Goal: Information Seeking & Learning: Check status

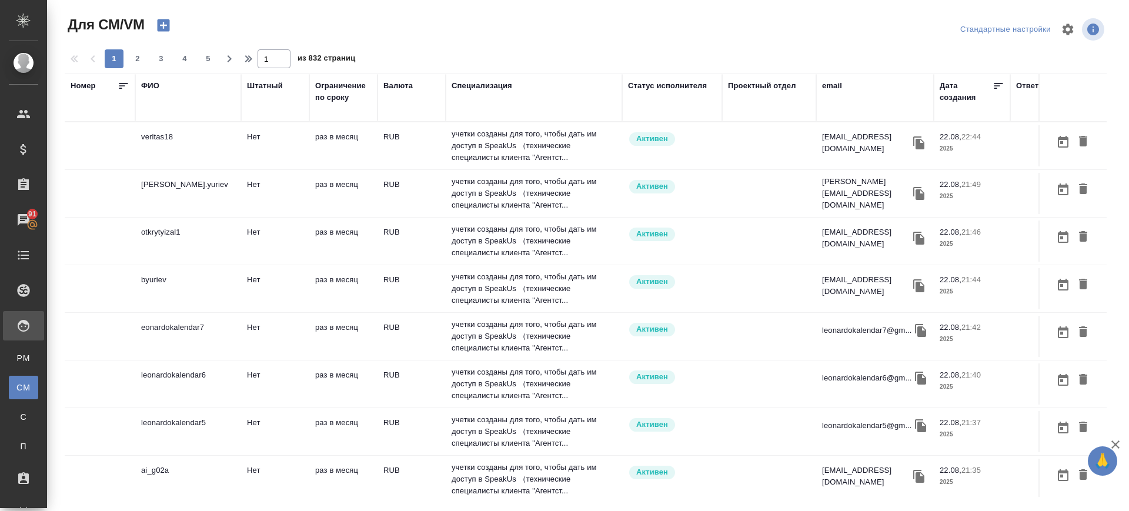
click at [602, 87] on div "email" at bounding box center [832, 86] width 20 height 12
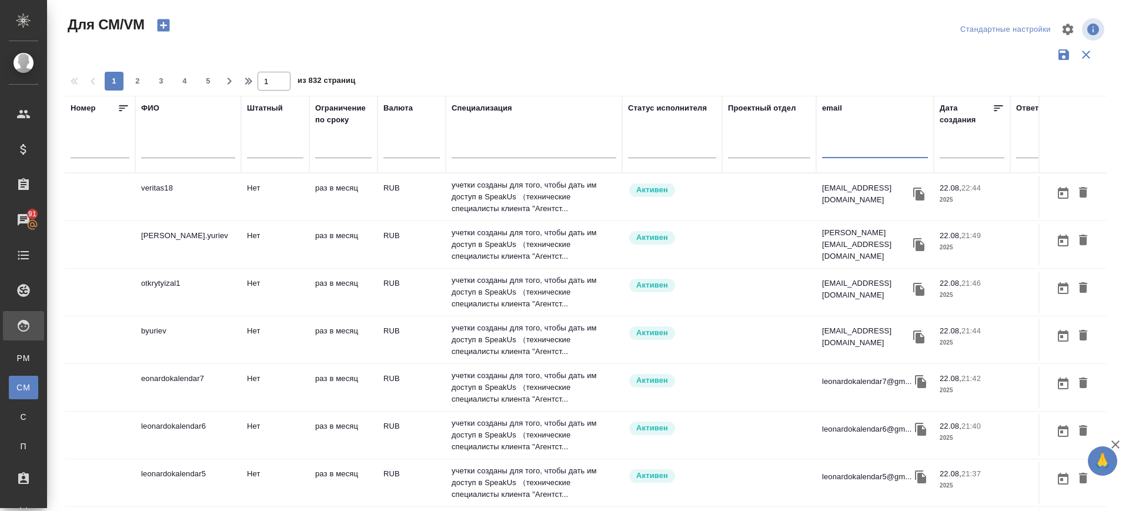
click at [602, 147] on input "text" at bounding box center [875, 150] width 106 height 15
paste input "[EMAIL_ADDRESS][DOMAIN_NAME]"
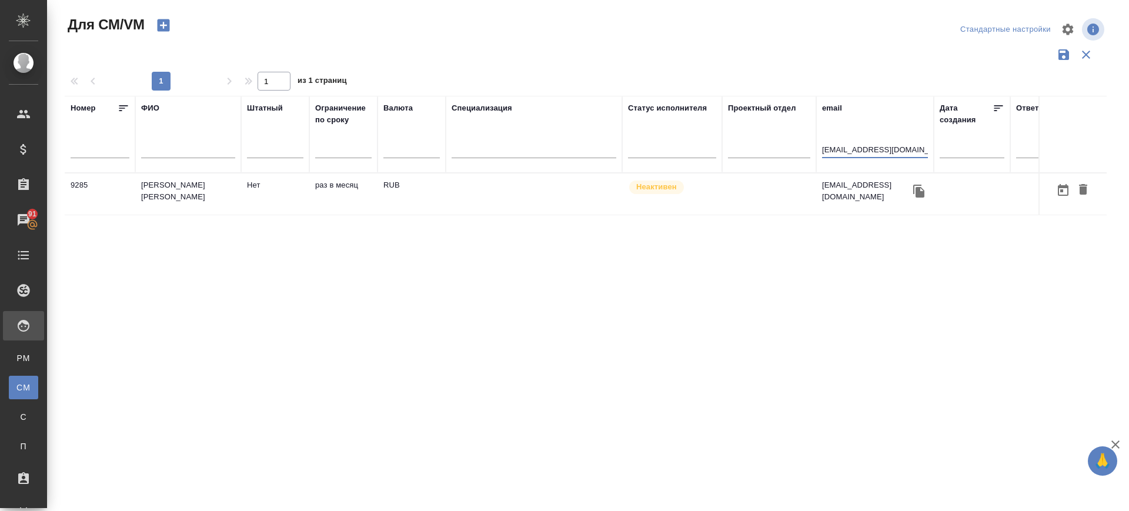
type input "zakharov83@mail.ru"
click at [195, 197] on td "Захаров Константин Михайлович" at bounding box center [188, 193] width 106 height 41
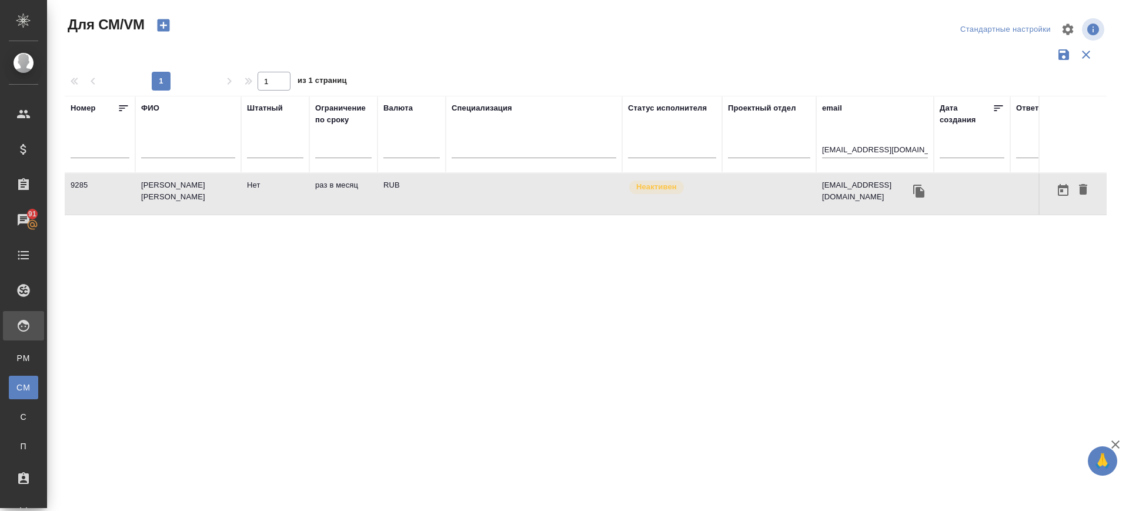
click at [195, 197] on td "Захаров Константин Михайлович" at bounding box center [188, 193] width 106 height 41
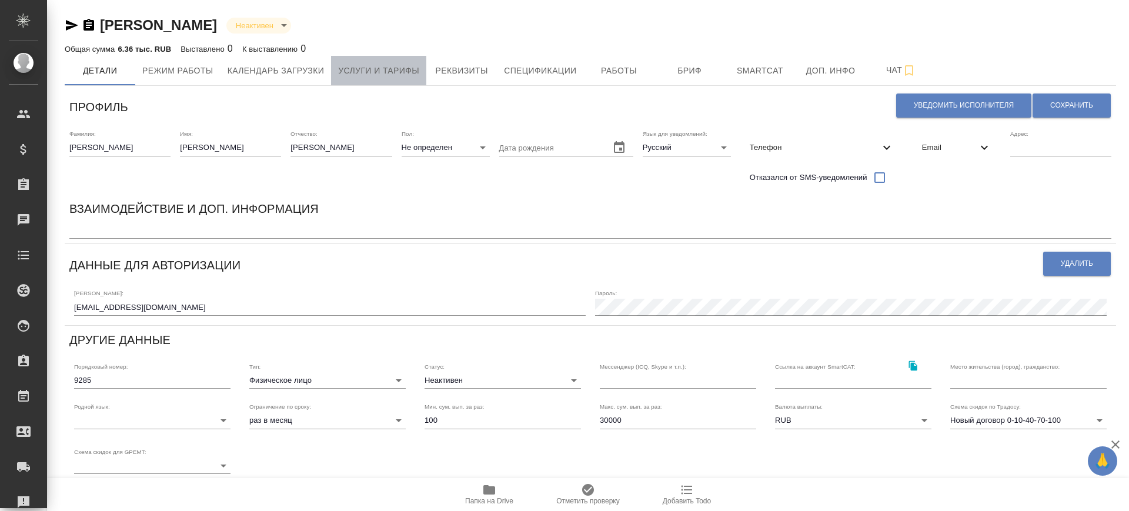
click at [368, 75] on span "Услуги и тарифы" at bounding box center [378, 70] width 81 height 15
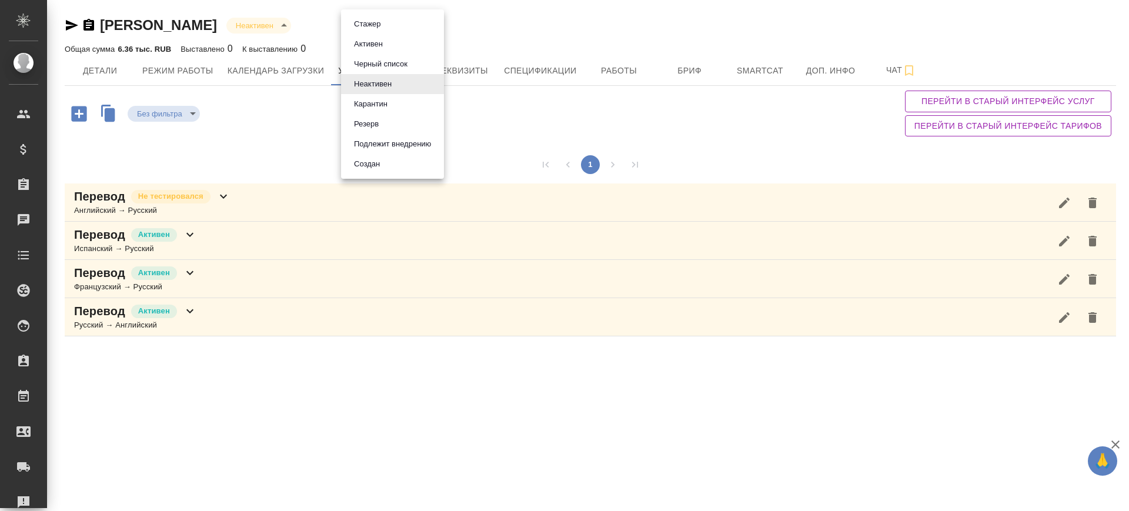
click at [374, 29] on body "🙏 .cls-1 fill:#fff; AWATERA Саглам Виктория v.saglam Клиенты Спецификации Заказ…" at bounding box center [564, 255] width 1129 height 511
click at [376, 52] on ul "Стажер Активен Черный список Неактивен Карантин Резерв Подлежит внедрению Создан" at bounding box center [392, 93] width 103 height 169
click at [376, 48] on button "Активен" at bounding box center [368, 44] width 36 height 13
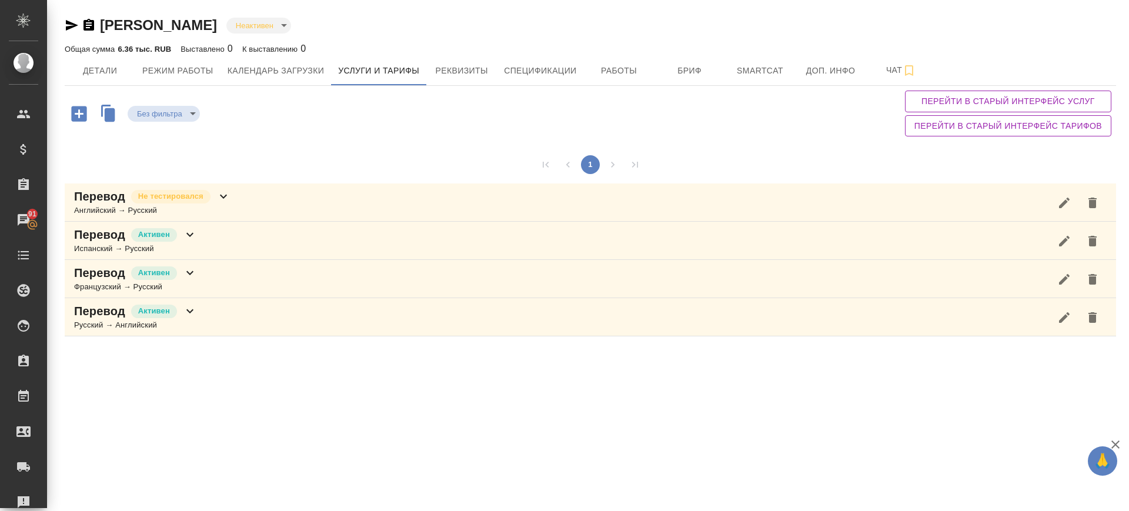
type input "active"
click at [242, 287] on div "Перевод Активен Французский → Русский" at bounding box center [590, 279] width 1051 height 38
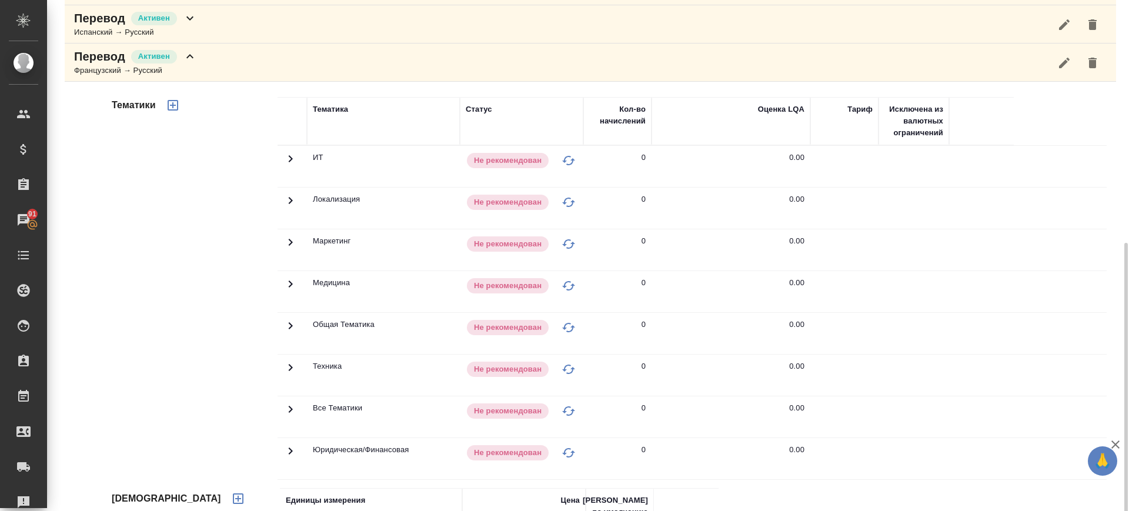
scroll to position [290, 0]
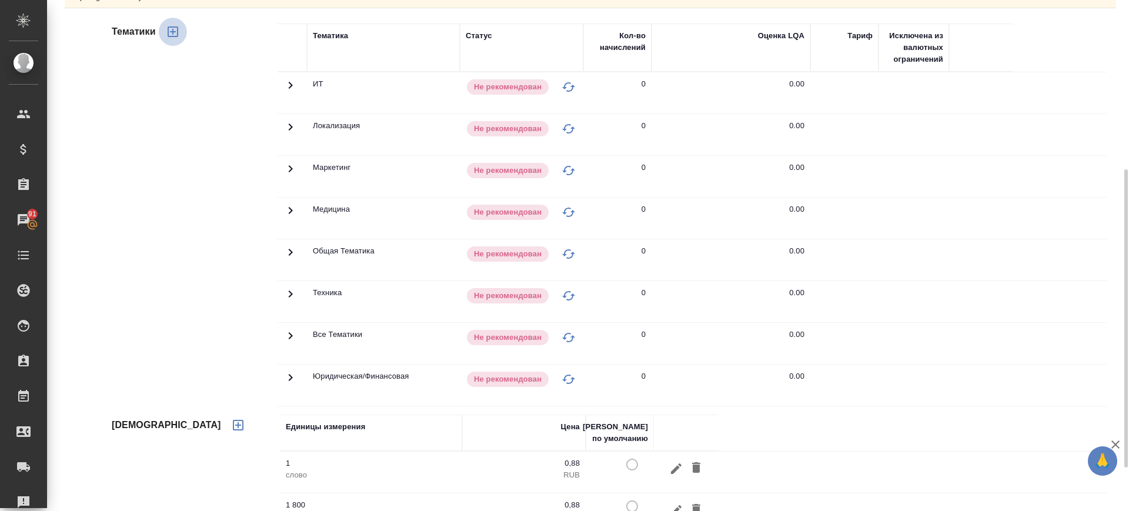
click at [171, 28] on icon "button" at bounding box center [173, 32] width 14 height 14
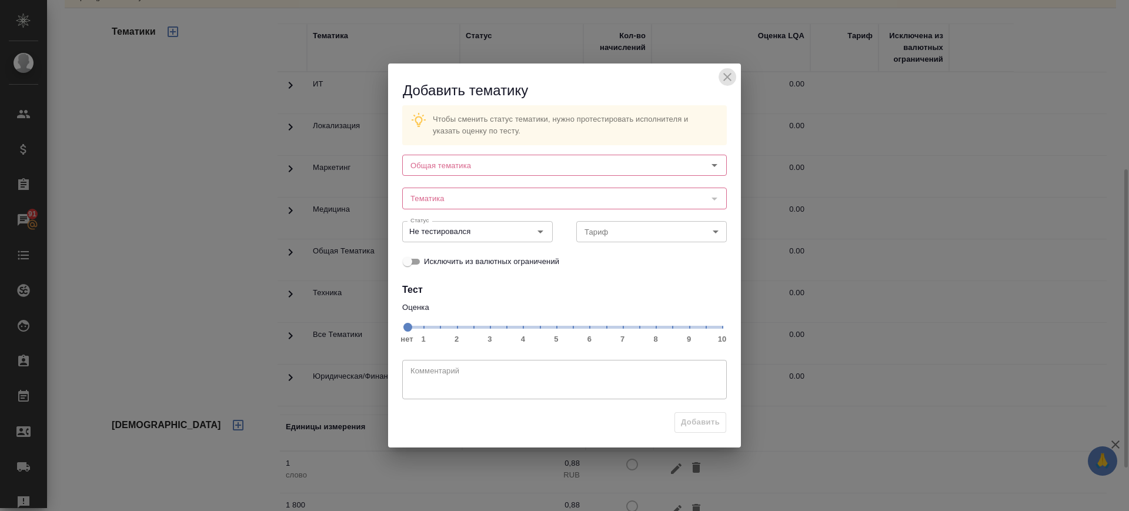
drag, startPoint x: 723, startPoint y: 83, endPoint x: 702, endPoint y: 102, distance: 28.3
click at [723, 83] on icon "close" at bounding box center [727, 77] width 14 height 14
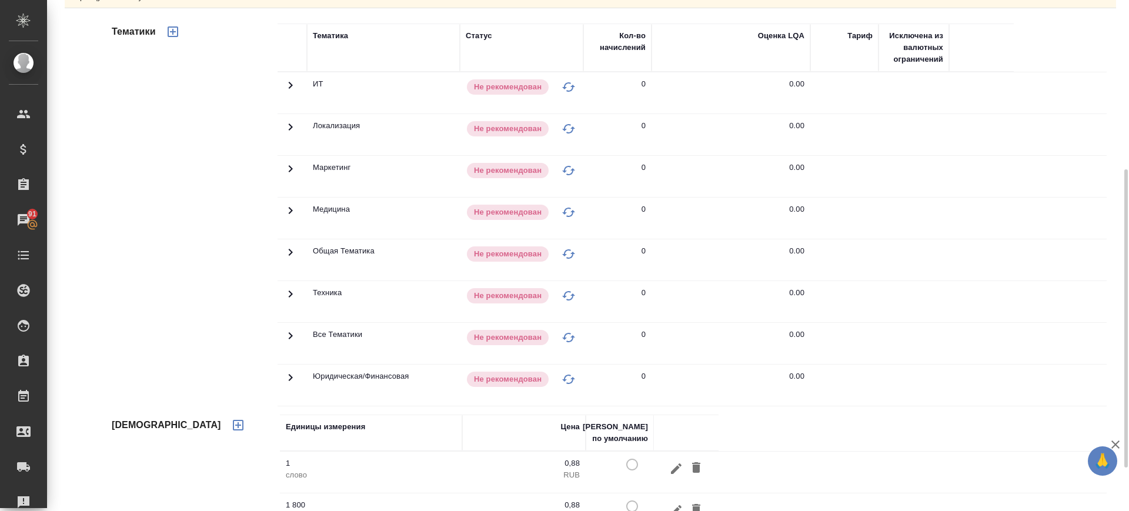
scroll to position [0, 0]
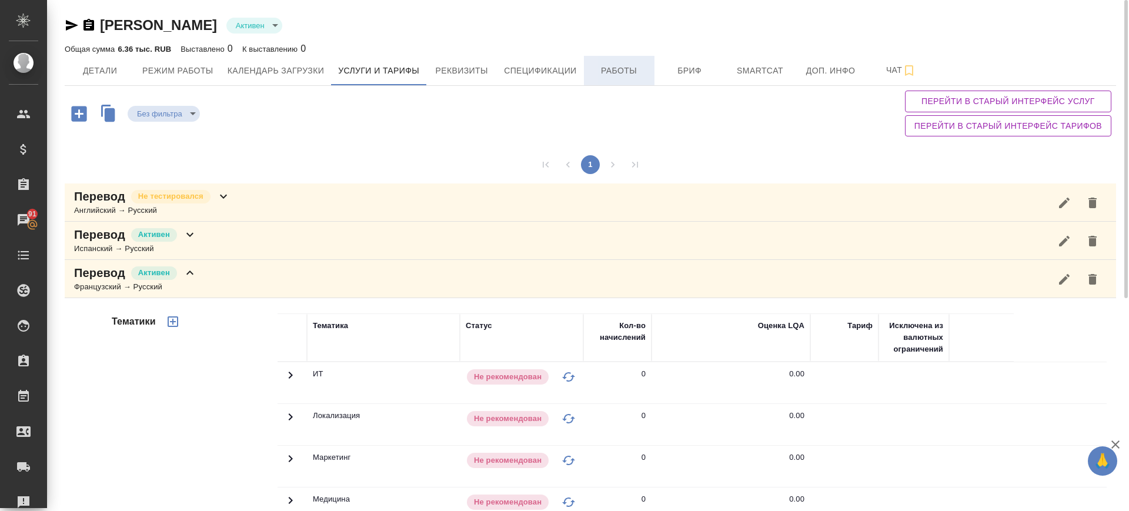
click at [604, 76] on span "Работы" at bounding box center [619, 70] width 56 height 15
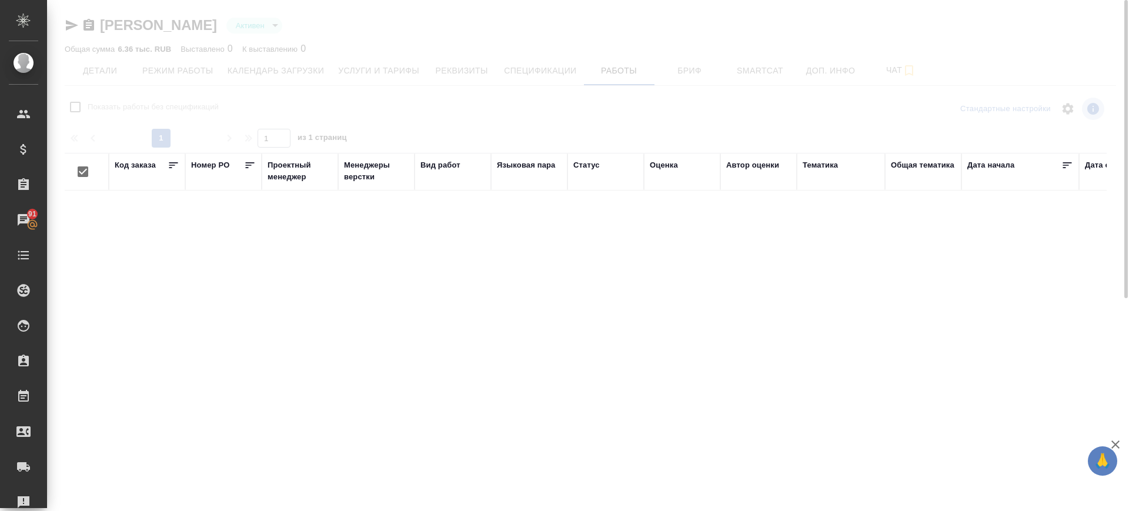
checkbox input "false"
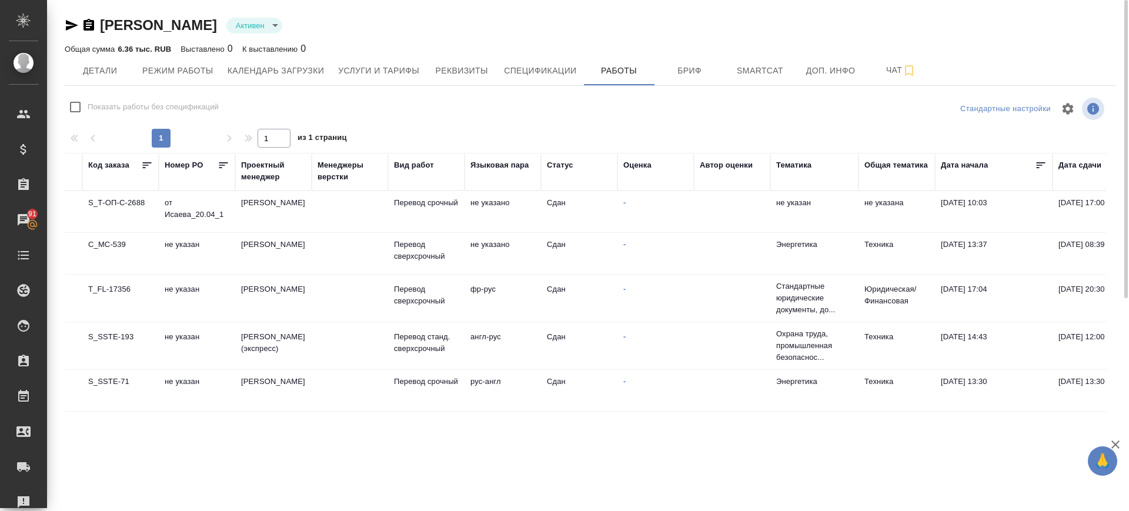
scroll to position [0, 19]
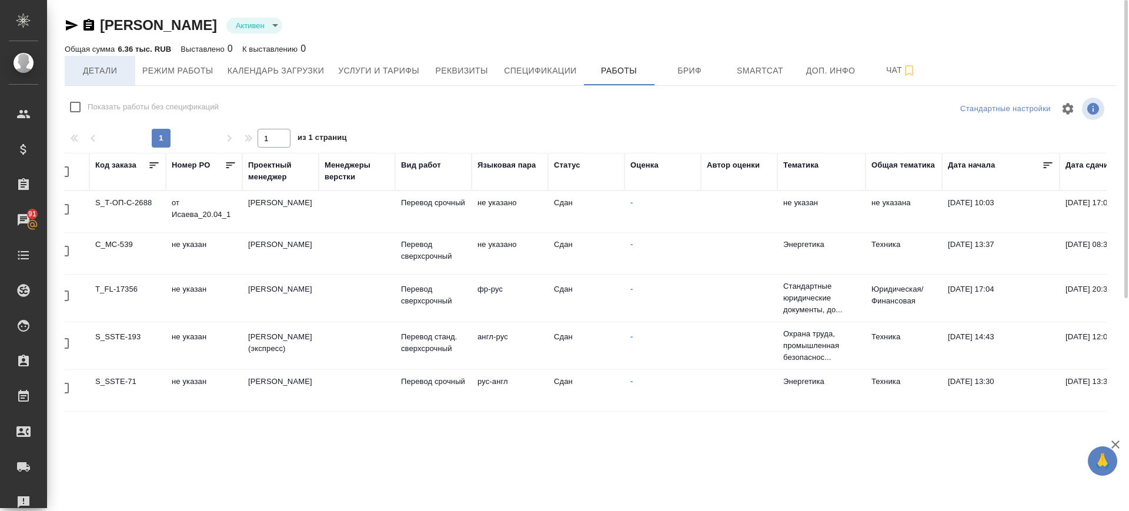
click at [109, 69] on span "Детали" at bounding box center [100, 70] width 56 height 15
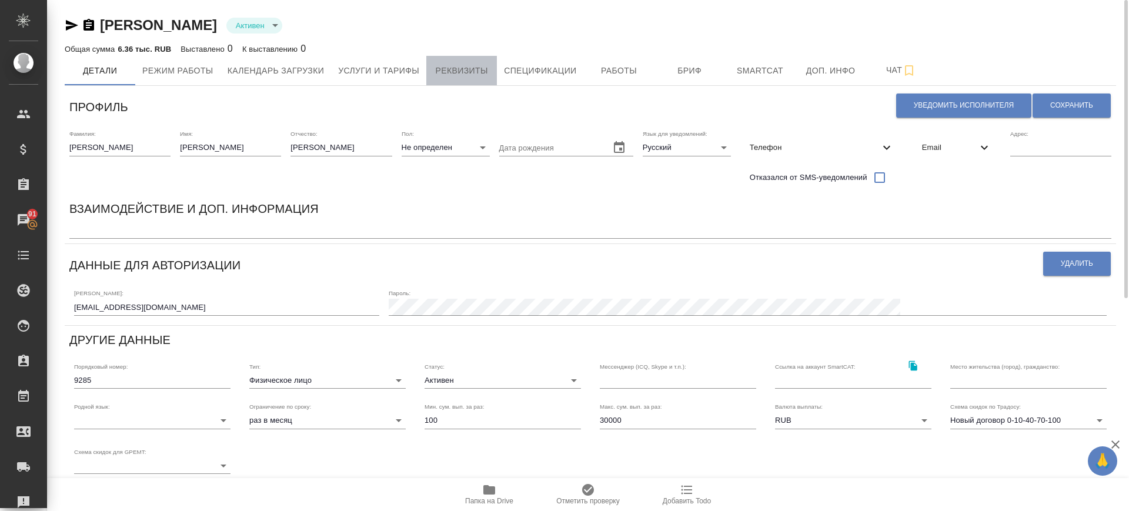
click at [427, 68] on button "Реквизиты" at bounding box center [461, 70] width 71 height 29
select select "10"
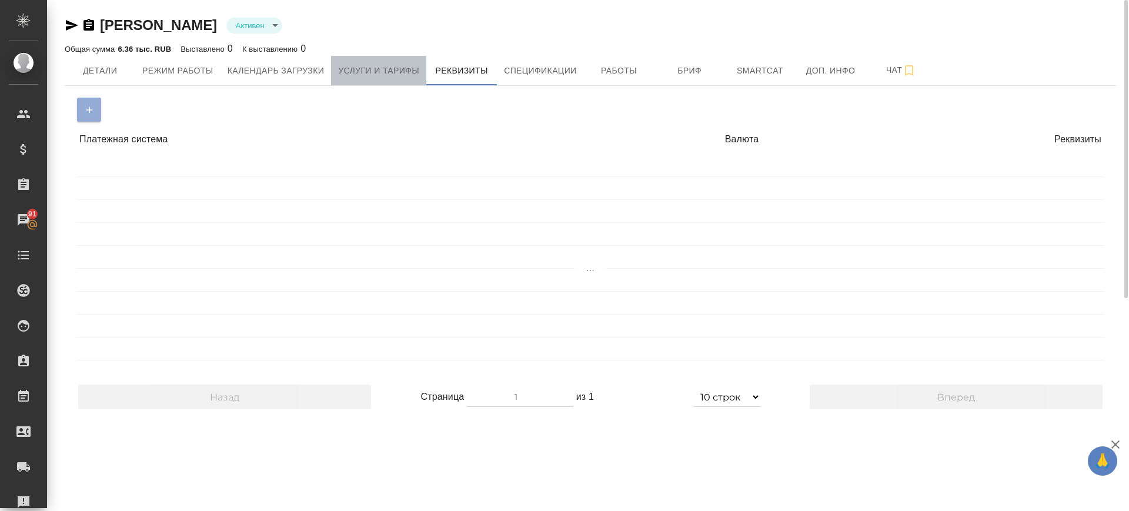
click at [400, 66] on span "Услуги и тарифы" at bounding box center [378, 70] width 81 height 15
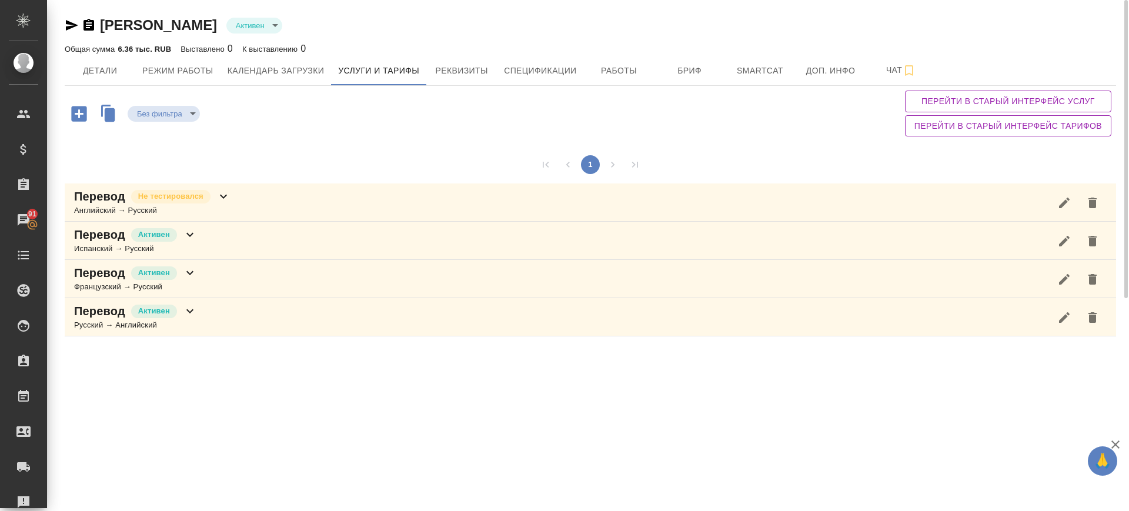
click at [258, 293] on div "Перевод Активен Французский → Русский" at bounding box center [590, 279] width 1051 height 38
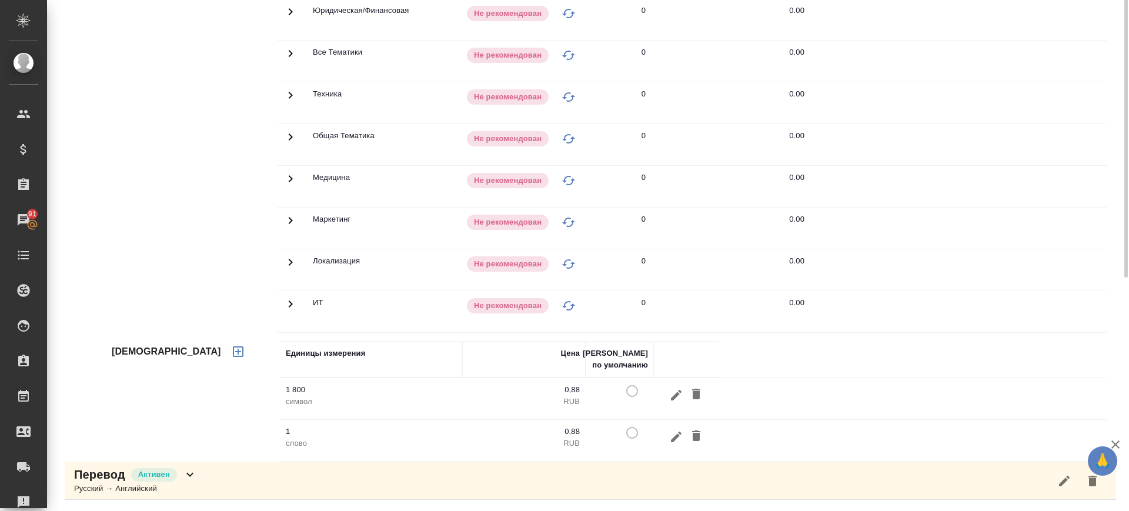
scroll to position [69, 0]
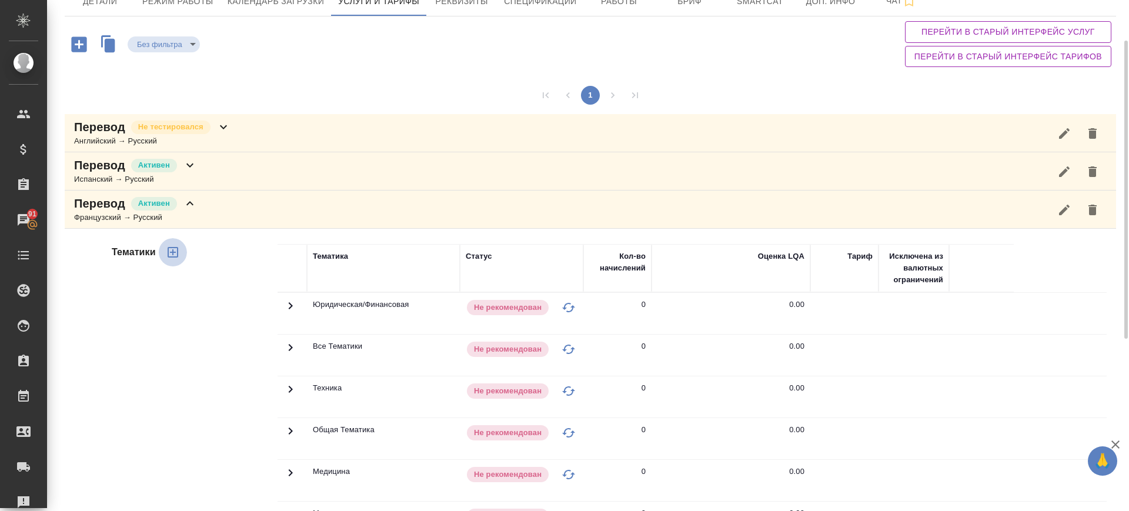
click at [174, 257] on icon "button" at bounding box center [173, 252] width 14 height 14
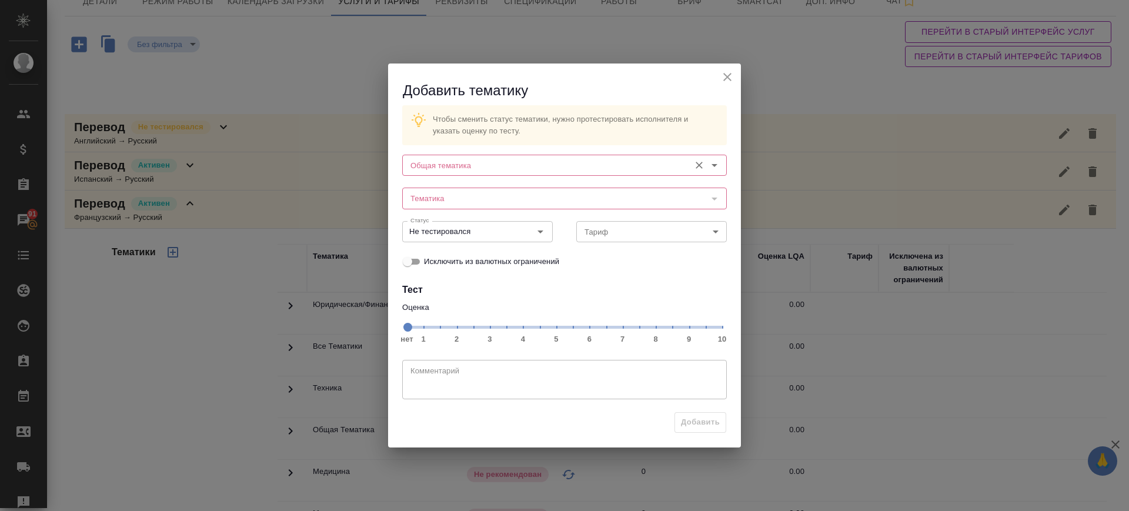
click at [545, 165] on input "Общая тематика" at bounding box center [545, 165] width 278 height 14
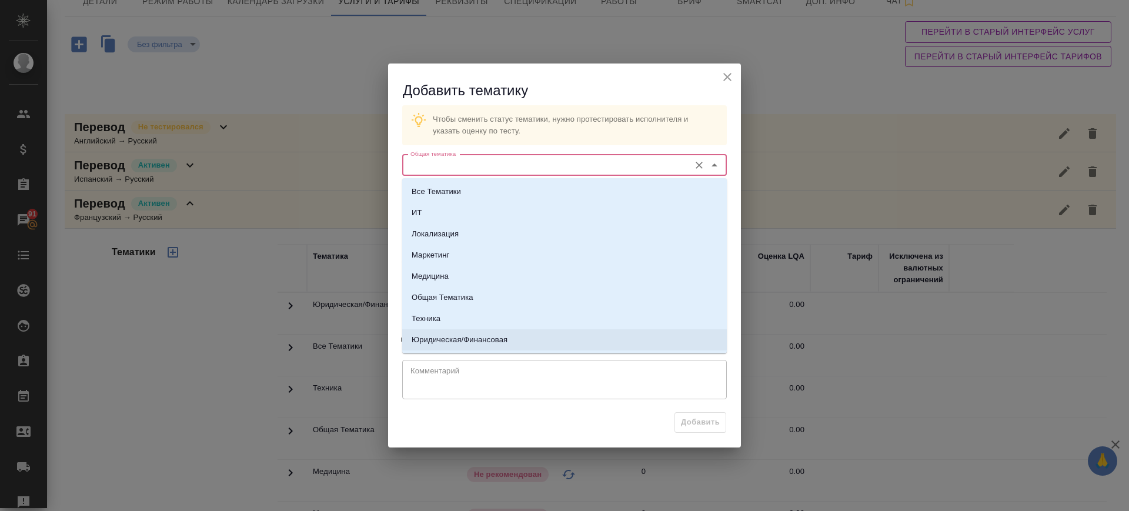
click at [485, 331] on li "Юридическая/Финансовая" at bounding box center [564, 339] width 324 height 21
type input "Юридическая/Финансовая"
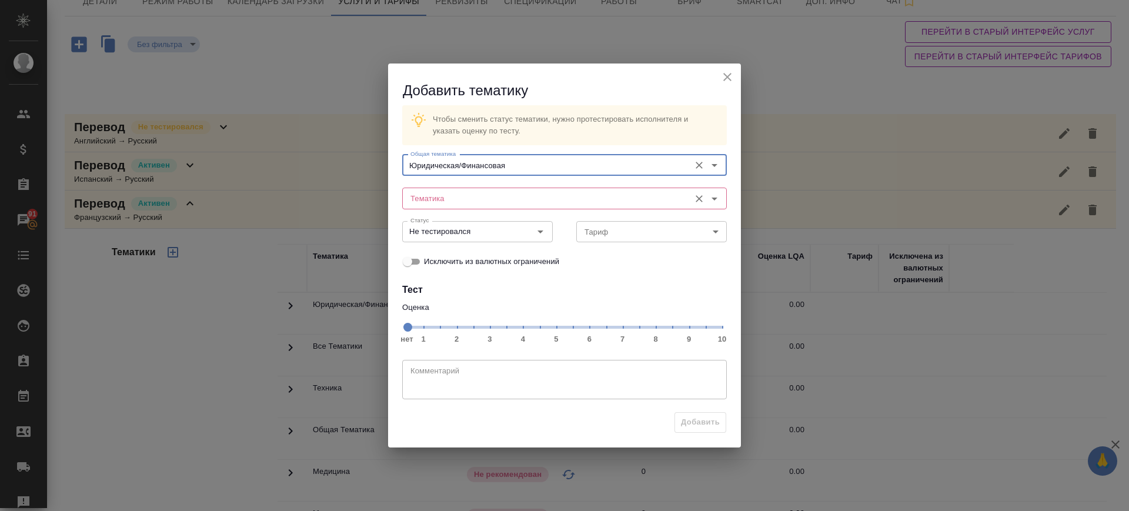
click at [474, 189] on div "Тематика" at bounding box center [564, 198] width 324 height 21
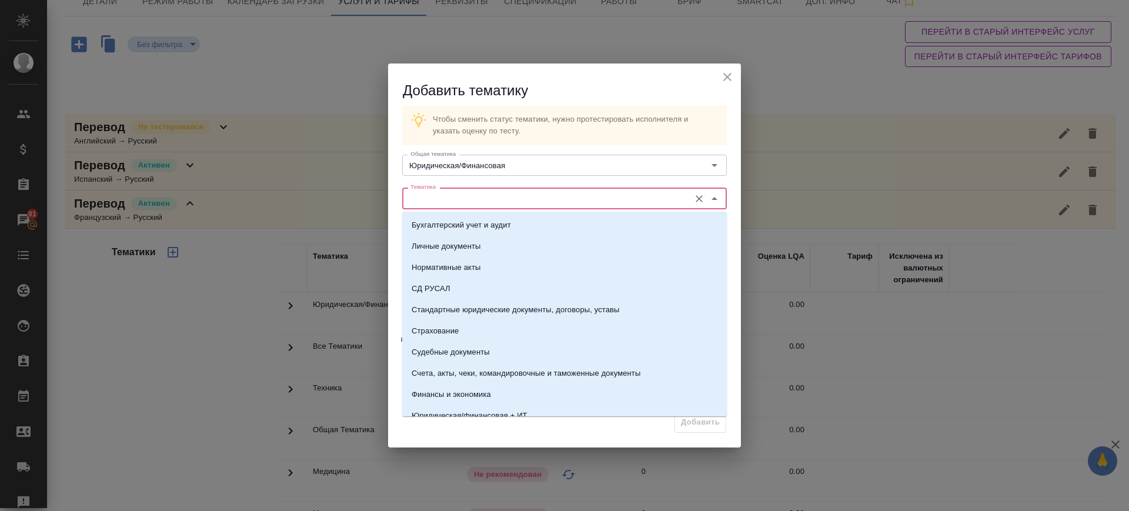
click at [484, 194] on input "Тематика" at bounding box center [545, 198] width 278 height 14
drag, startPoint x: 521, startPoint y: 309, endPoint x: 525, endPoint y: 298, distance: 11.6
click at [521, 307] on p "Стандартные юридические документы, договоры, уставы" at bounding box center [515, 310] width 208 height 12
type input "Стандартные юридические документы, договоры, уставы"
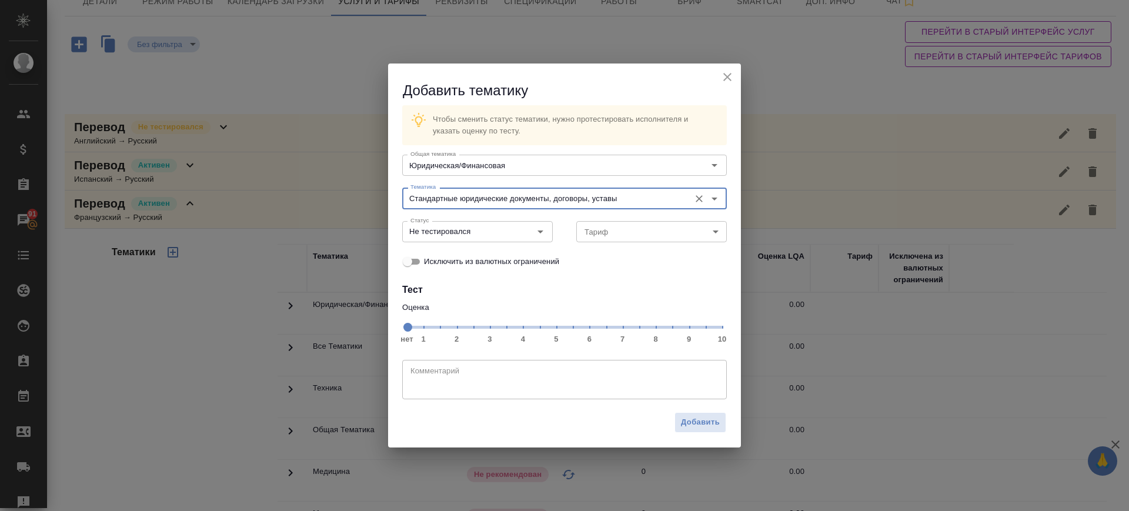
click at [618, 330] on span "нет 1 2 3 4 5 6 7 8 9 10" at bounding box center [564, 326] width 315 height 16
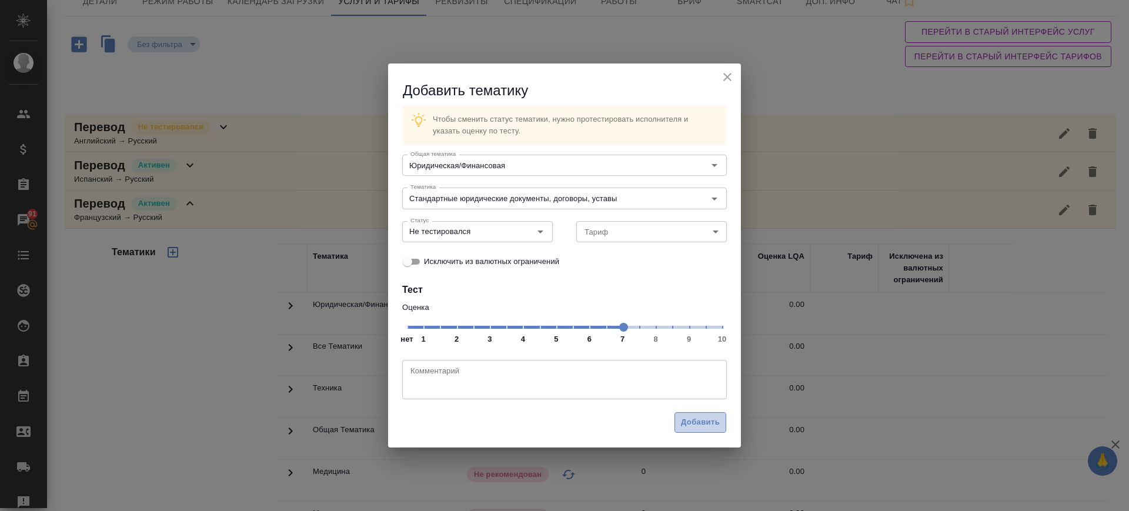
click at [700, 431] on button "Добавить" at bounding box center [700, 422] width 52 height 21
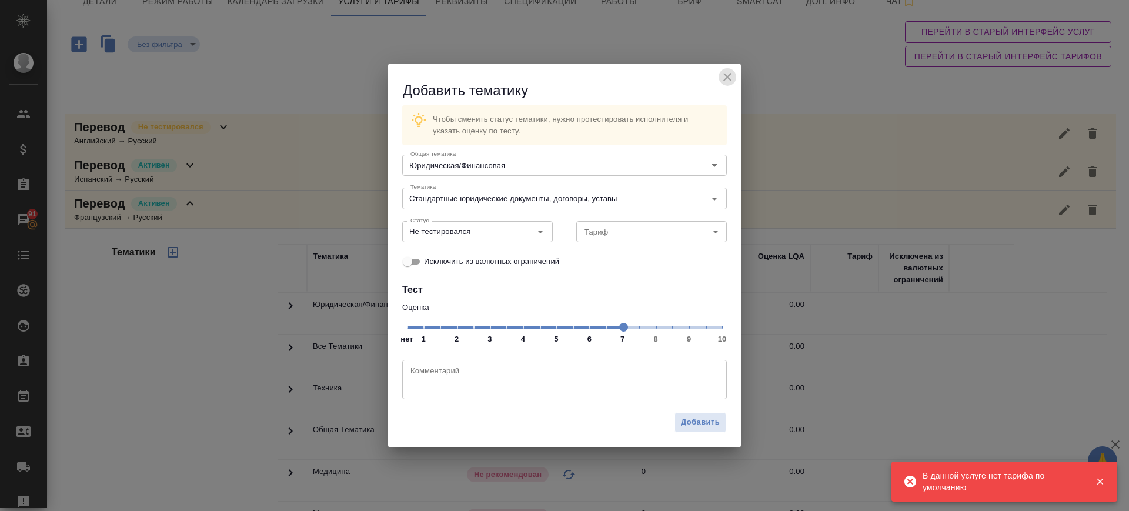
click at [725, 73] on icon "close" at bounding box center [727, 77] width 14 height 14
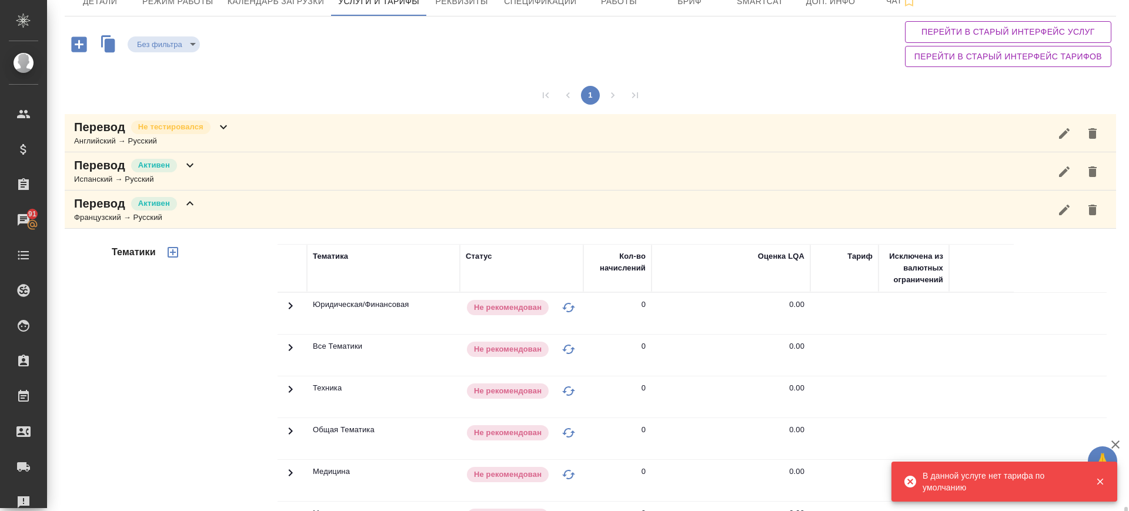
scroll to position [363, 0]
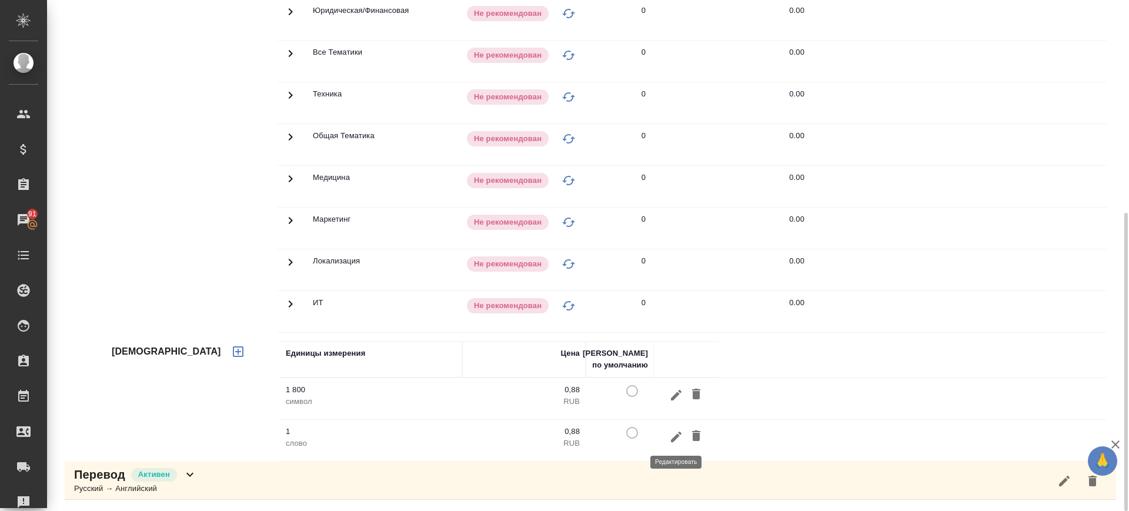
click at [681, 437] on icon "button" at bounding box center [676, 437] width 14 height 14
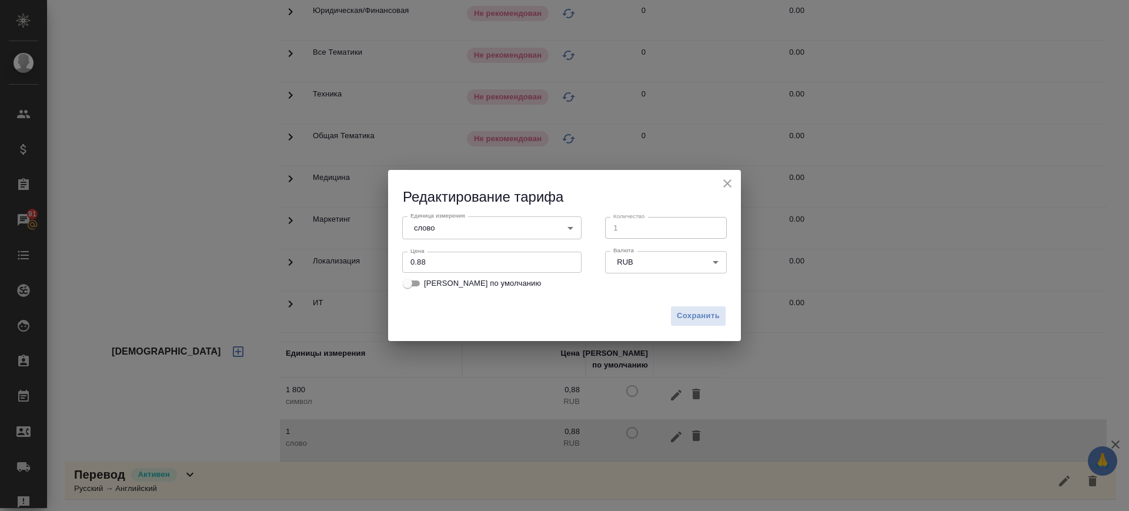
drag, startPoint x: 460, startPoint y: 284, endPoint x: 554, endPoint y: 307, distance: 97.4
click at [460, 283] on span "Тариф по умолчанию" at bounding box center [482, 283] width 117 height 12
click at [429, 283] on input "Тариф по умолчанию" at bounding box center [407, 283] width 42 height 14
checkbox input "true"
drag, startPoint x: 704, startPoint y: 311, endPoint x: 671, endPoint y: 315, distance: 33.2
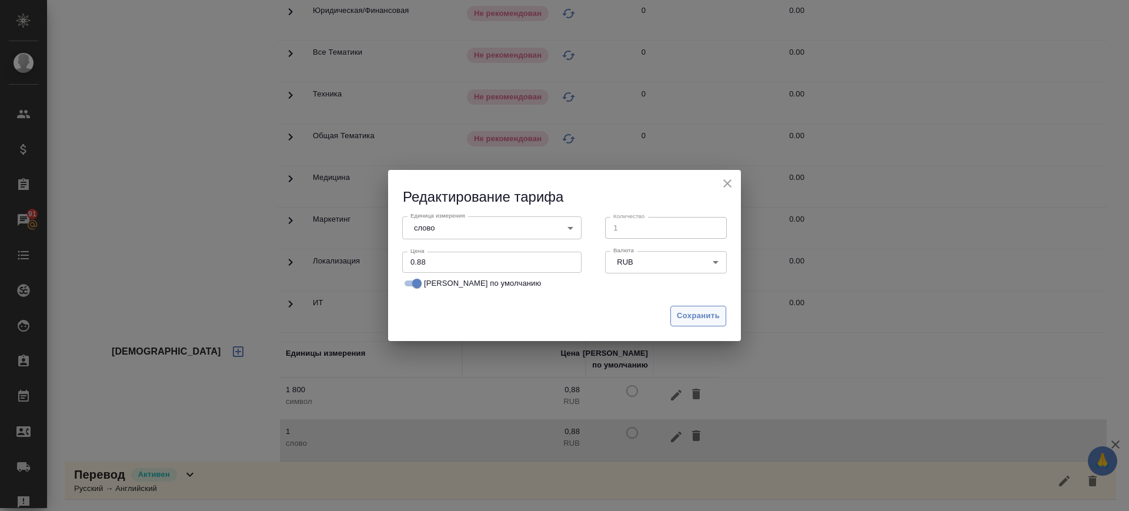
click at [687, 313] on span "Сохранить" at bounding box center [698, 316] width 43 height 14
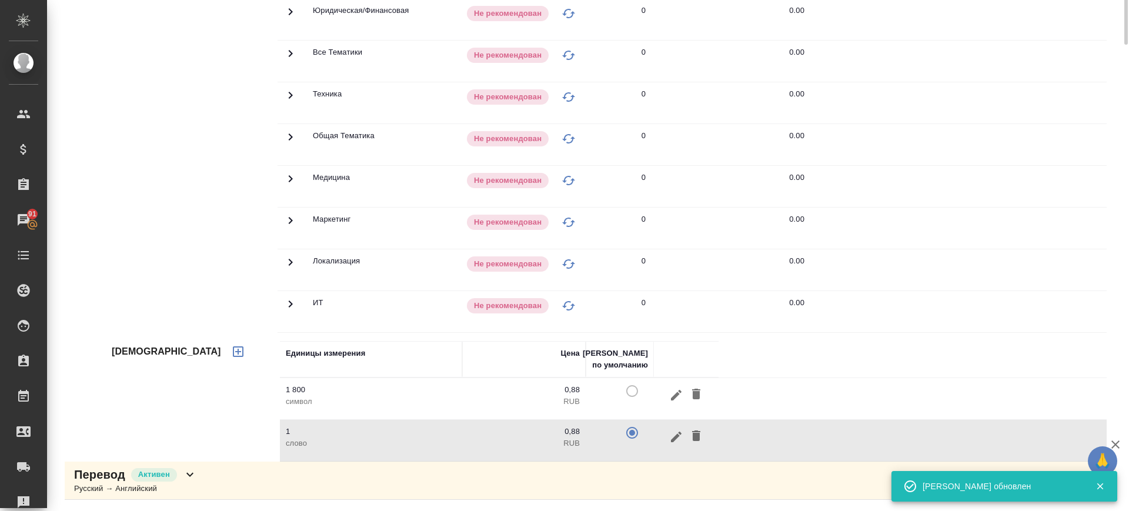
scroll to position [69, 0]
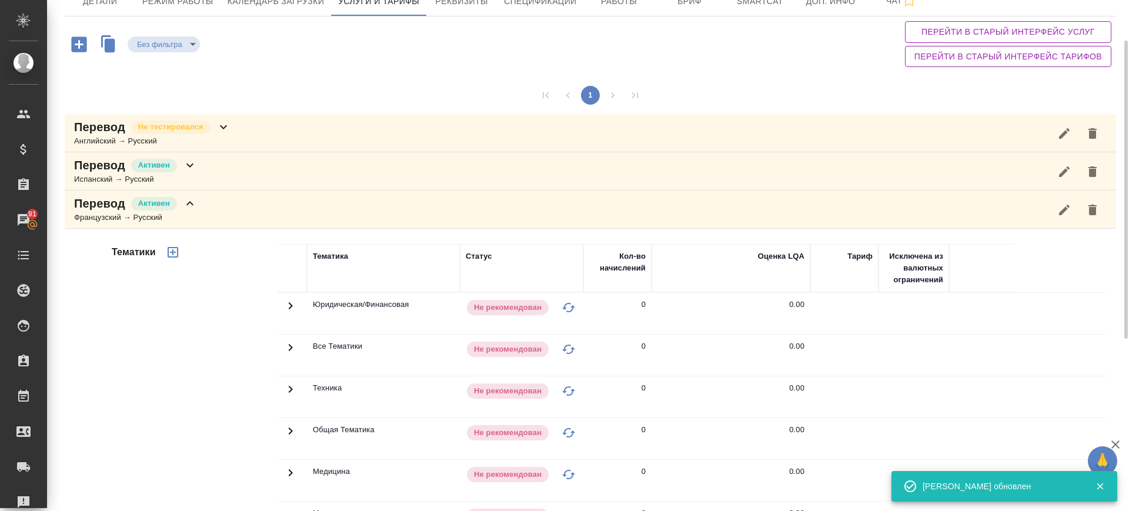
click at [173, 249] on icon "button" at bounding box center [173, 252] width 14 height 14
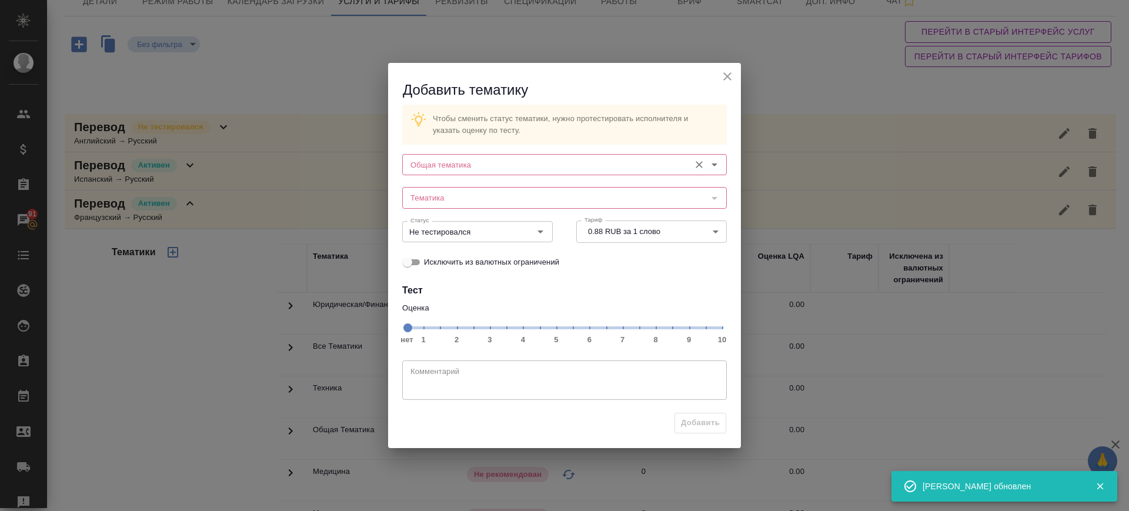
click at [644, 168] on input "Общая тематика" at bounding box center [545, 165] width 278 height 14
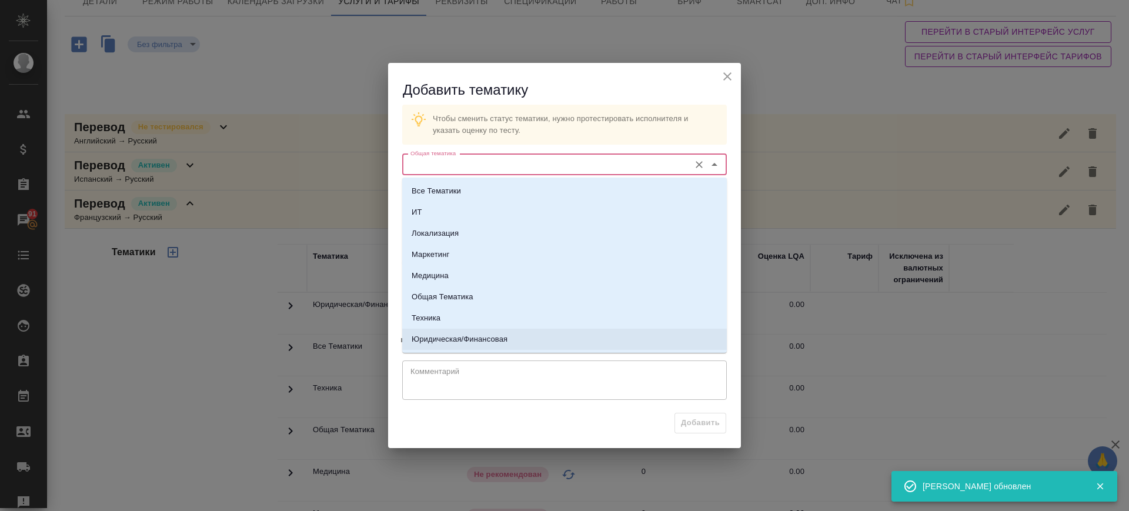
click at [555, 337] on li "Юридическая/Финансовая" at bounding box center [564, 339] width 324 height 21
type input "Юридическая/Финансовая"
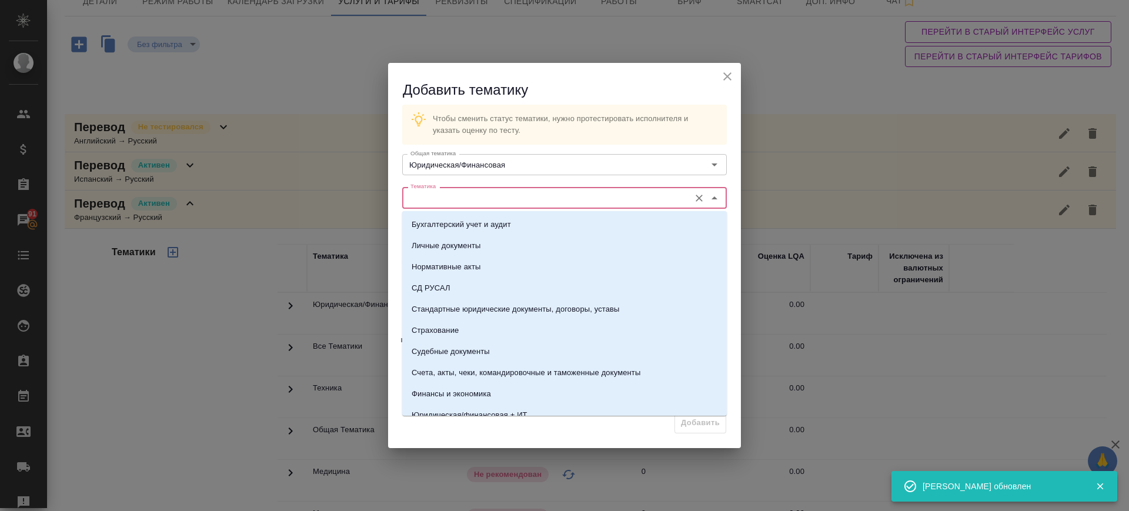
click at [525, 198] on input "Тематика" at bounding box center [545, 197] width 278 height 14
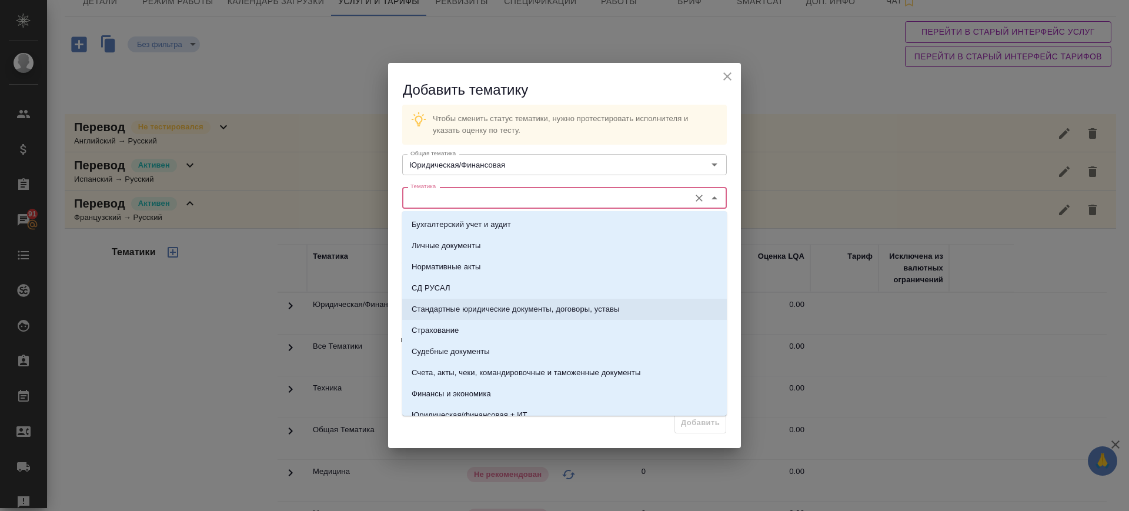
click at [524, 308] on p "Стандартные юридические документы, договоры, уставы" at bounding box center [515, 309] width 208 height 12
type input "Стандартные юридические документы, договоры, уставы"
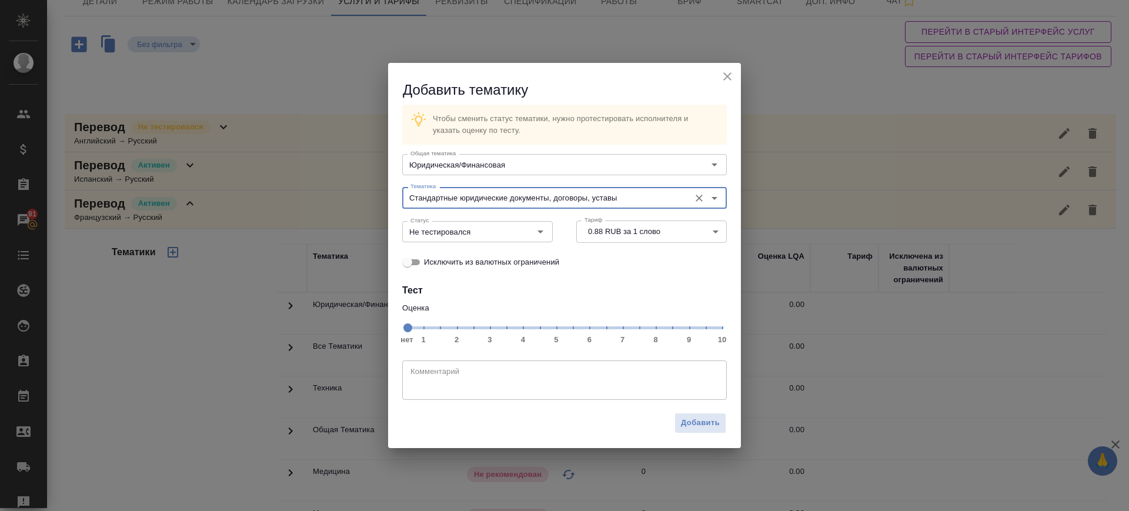
click at [624, 330] on span "нет 1 2 3 4 5 6 7 8 9 10" at bounding box center [564, 327] width 315 height 16
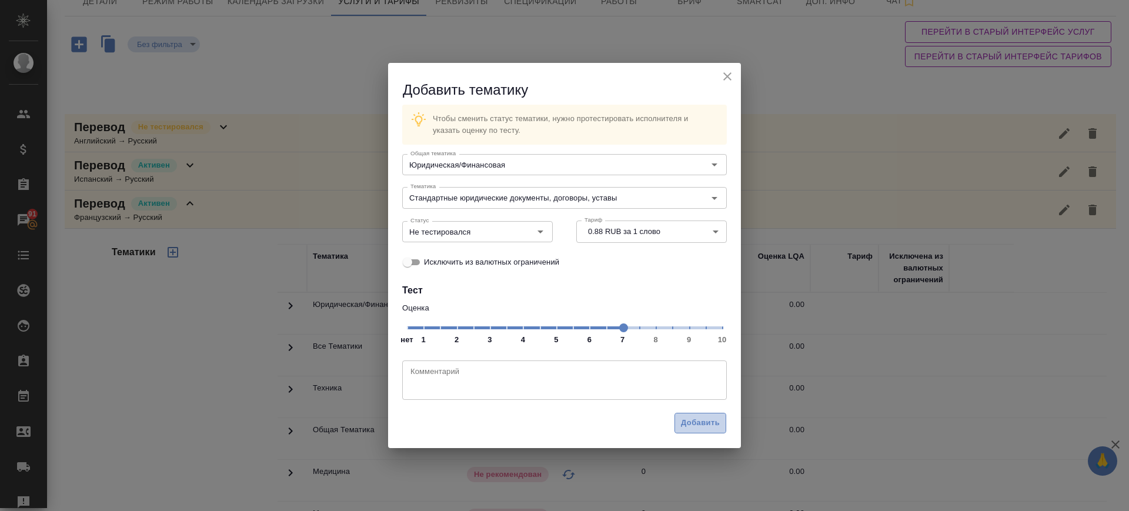
click at [704, 421] on span "Добавить" at bounding box center [700, 423] width 39 height 14
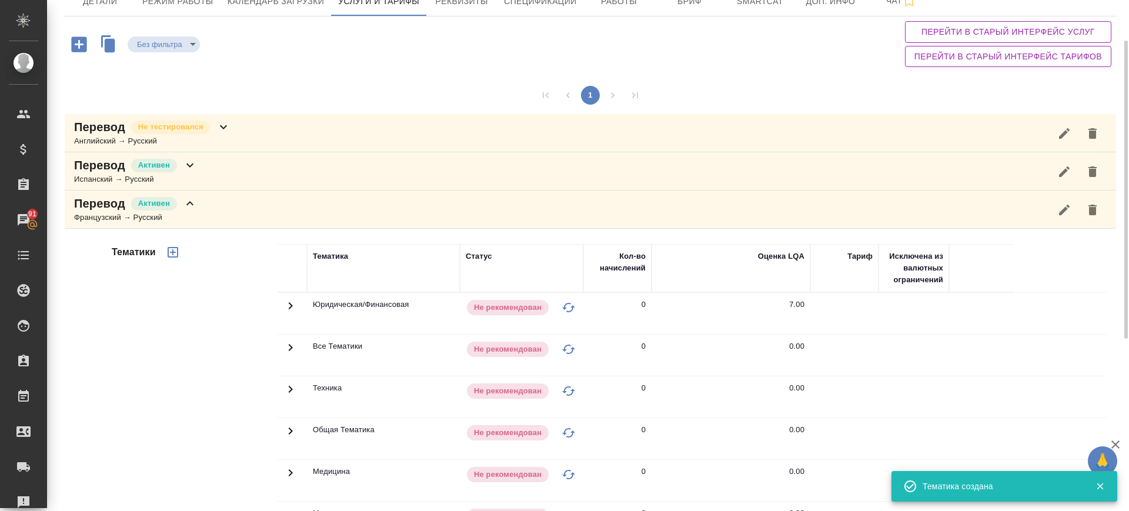
click at [215, 212] on div "Перевод Активен Французский → Русский" at bounding box center [590, 209] width 1051 height 38
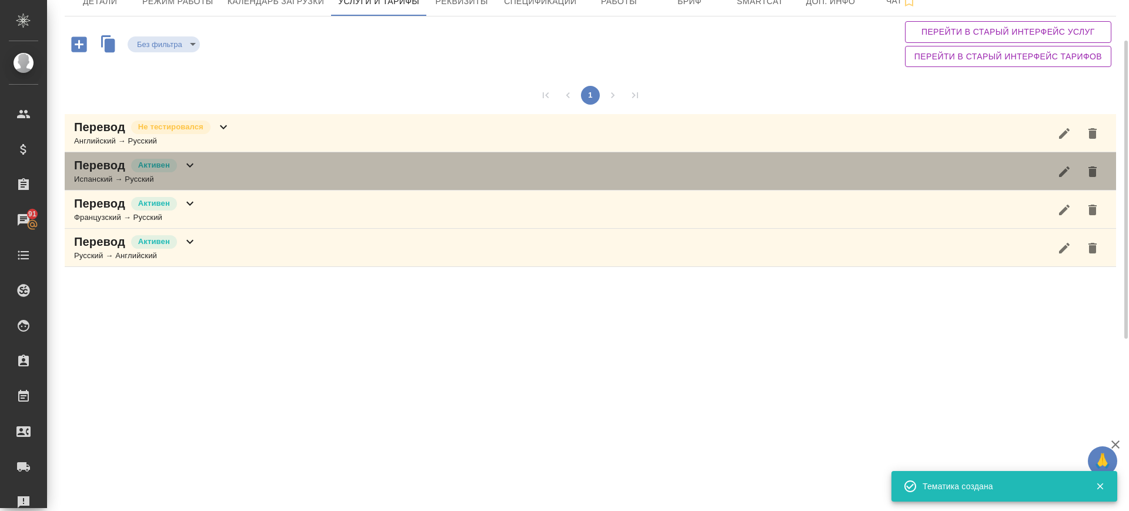
click at [215, 173] on div "Перевод Активен Испанский → Русский" at bounding box center [590, 171] width 1051 height 38
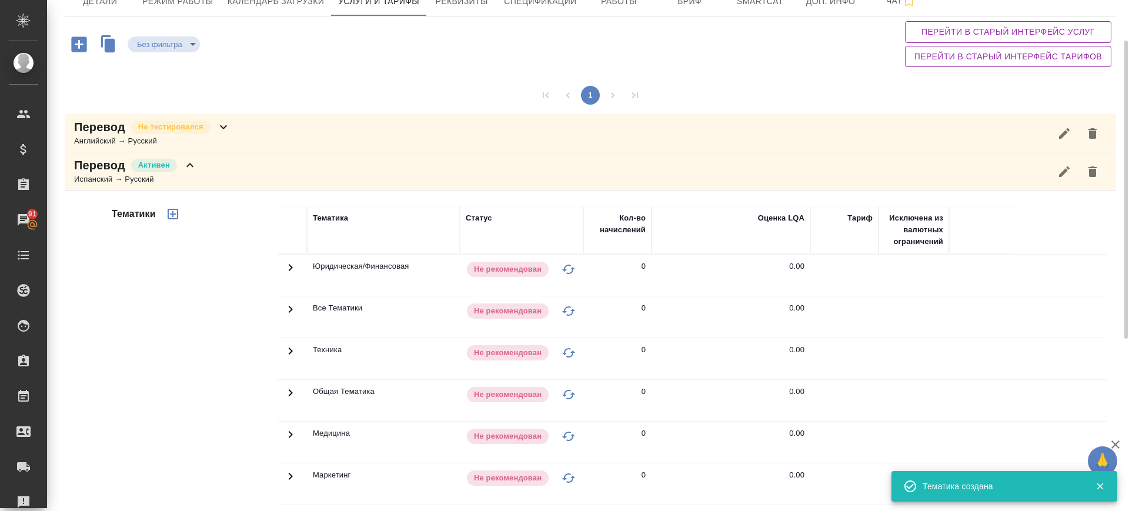
scroll to position [363, 0]
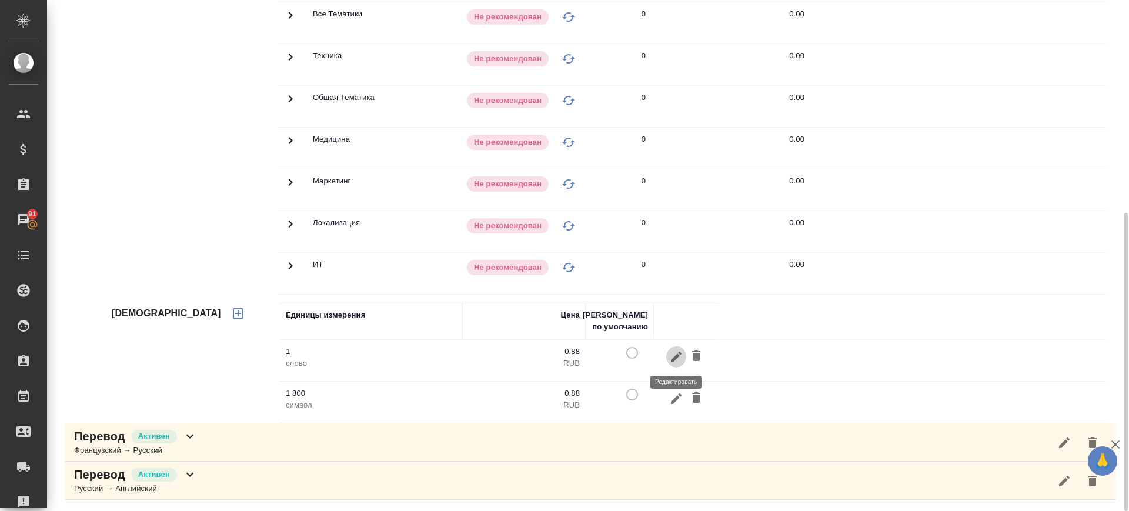
click at [671, 356] on icon "button" at bounding box center [676, 357] width 14 height 14
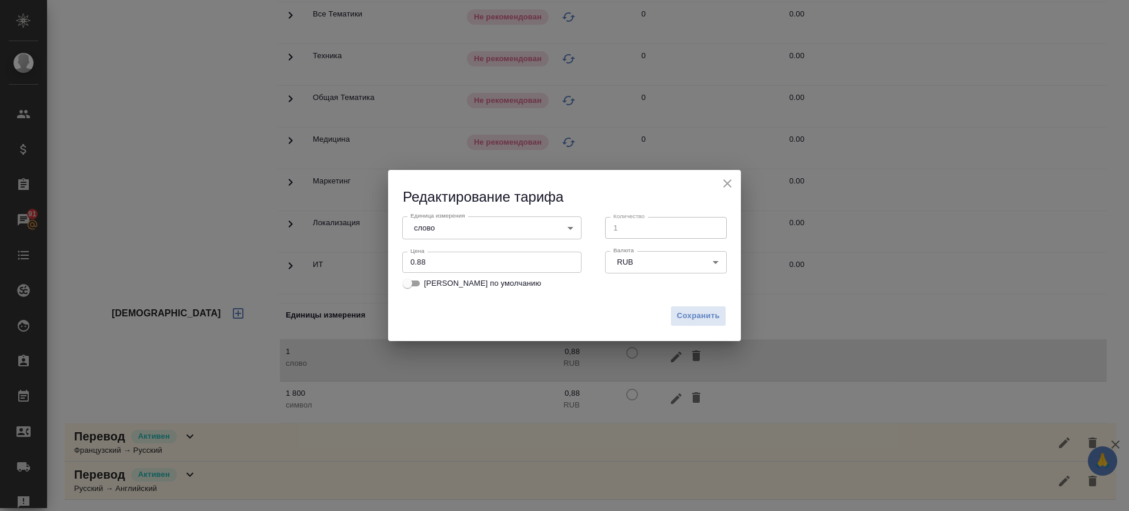
click at [443, 284] on span "Тариф по умолчанию" at bounding box center [482, 283] width 117 height 12
click at [429, 284] on input "Тариф по умолчанию" at bounding box center [407, 283] width 42 height 14
checkbox input "true"
click at [709, 314] on span "Сохранить" at bounding box center [698, 316] width 43 height 14
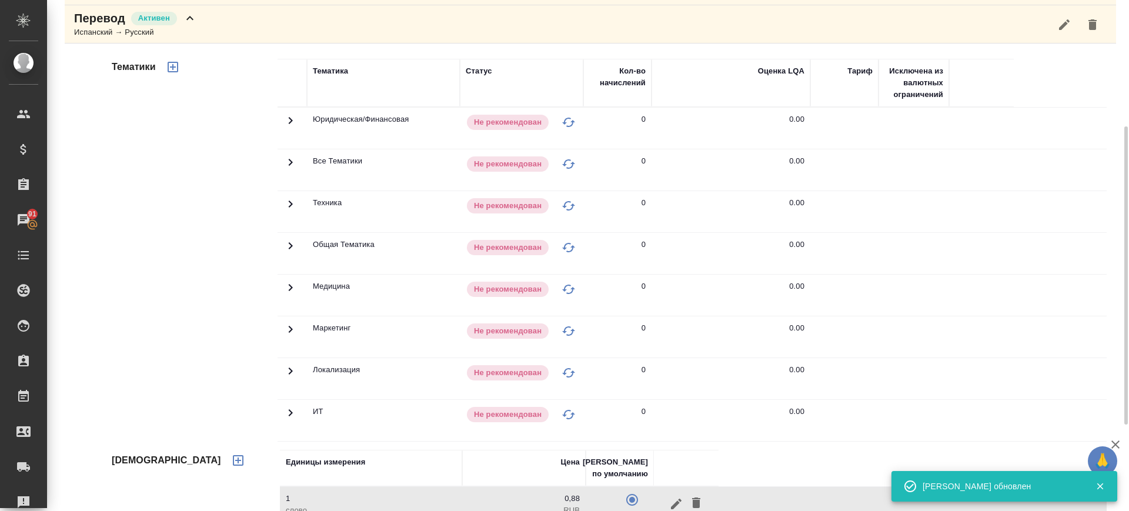
scroll to position [143, 0]
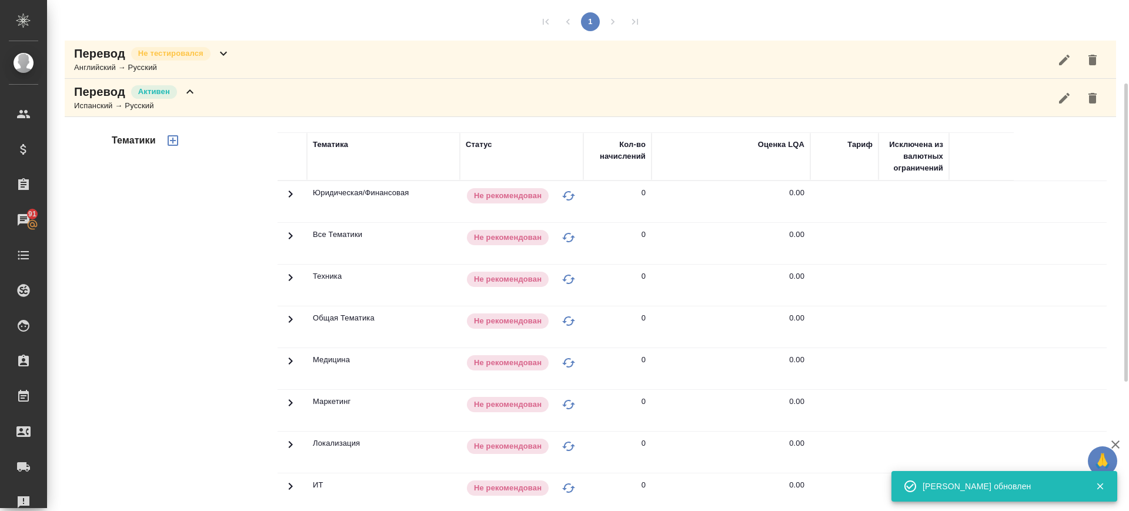
click at [173, 138] on icon "button" at bounding box center [173, 140] width 14 height 14
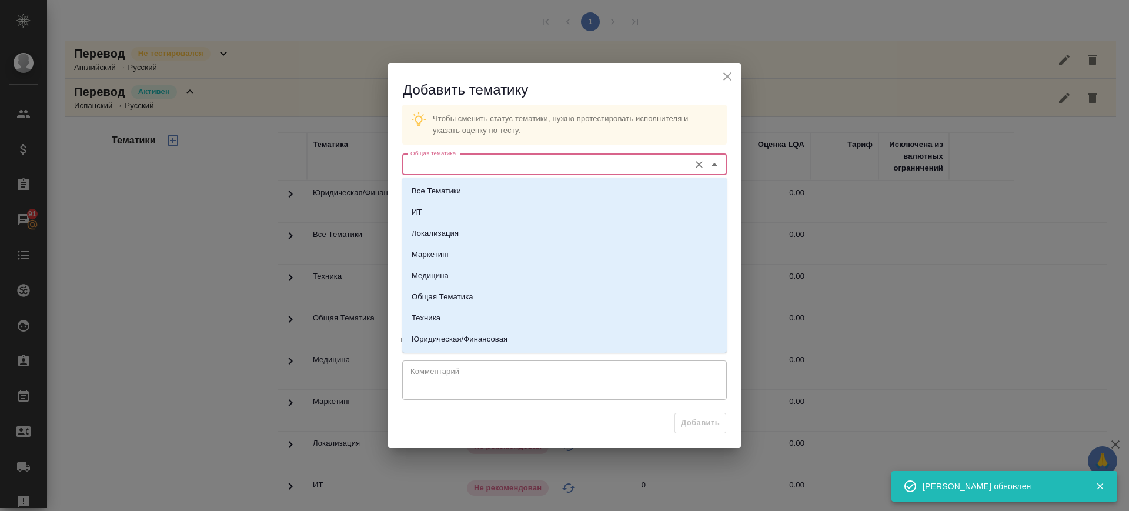
click at [517, 158] on input "Общая тематика" at bounding box center [545, 165] width 278 height 14
click at [473, 339] on p "Юридическая/Финансовая" at bounding box center [459, 339] width 96 height 12
type input "Юридическая/Финансовая"
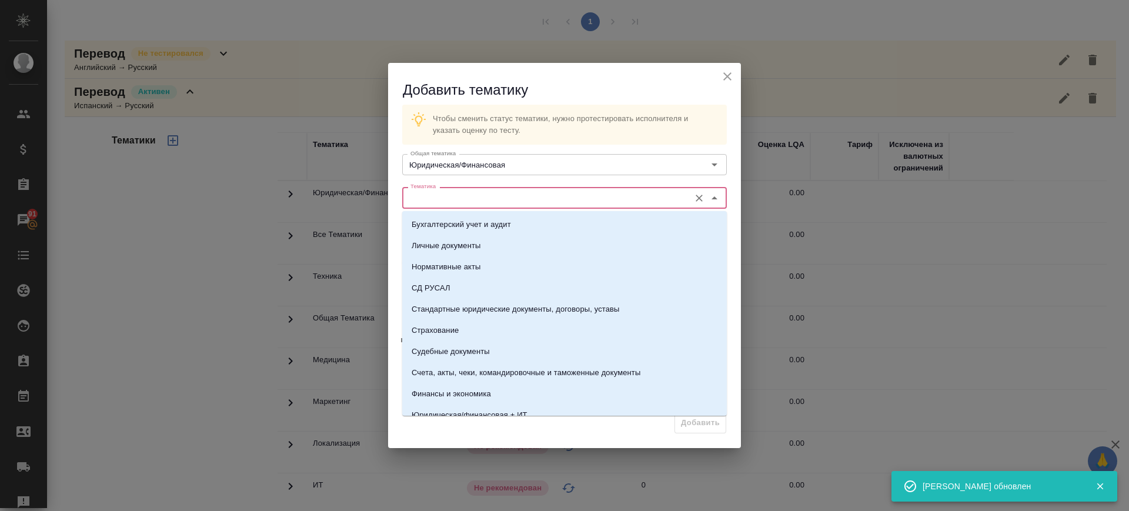
click at [495, 195] on input "Тематика" at bounding box center [545, 197] width 278 height 14
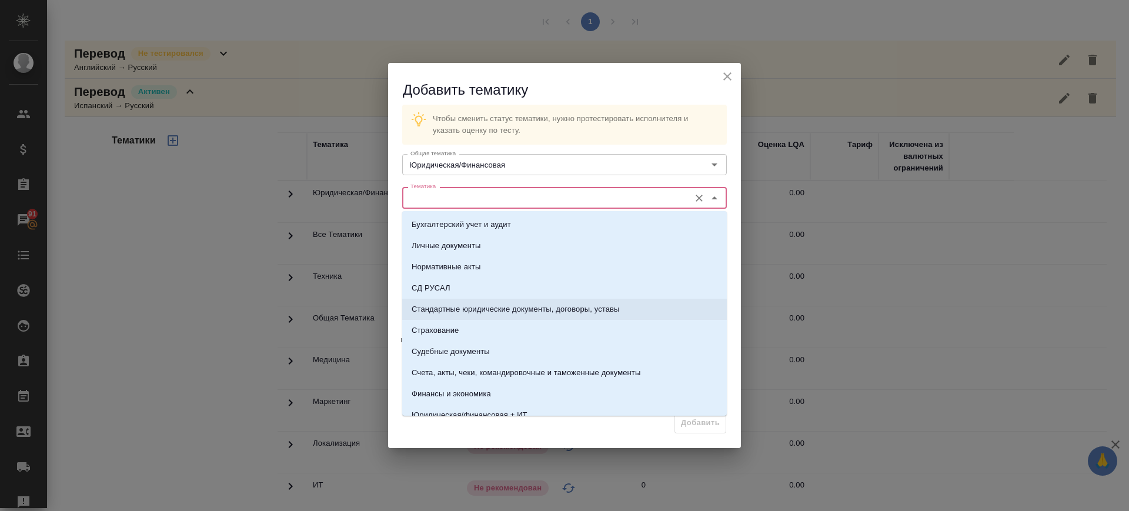
click at [503, 313] on p "Стандартные юридические документы, договоры, уставы" at bounding box center [515, 309] width 208 height 12
type input "Стандартные юридические документы, договоры, уставы"
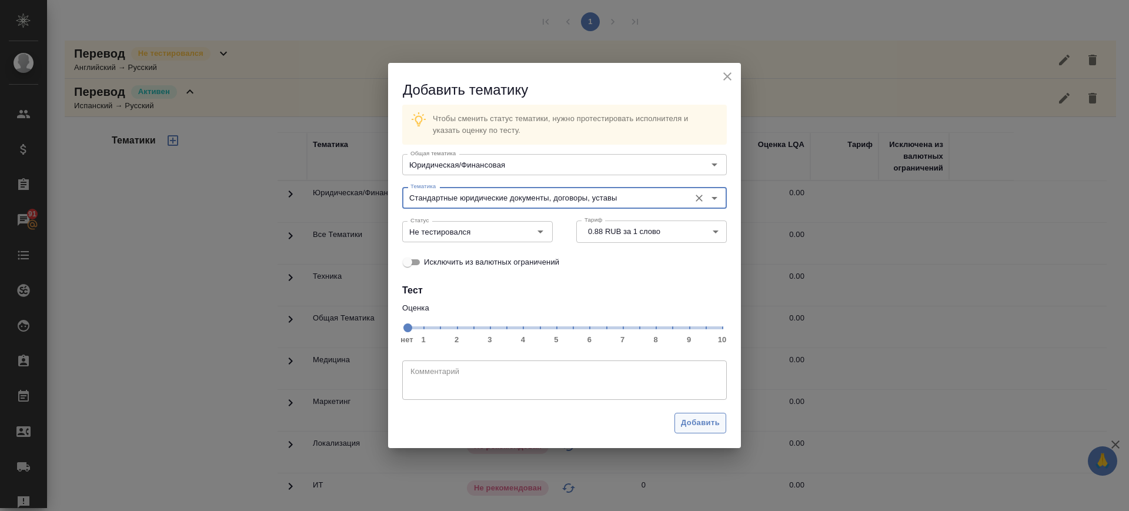
click at [626, 326] on span "нет 1 2 3 4 5 6 7 8 9 10" at bounding box center [564, 327] width 315 height 16
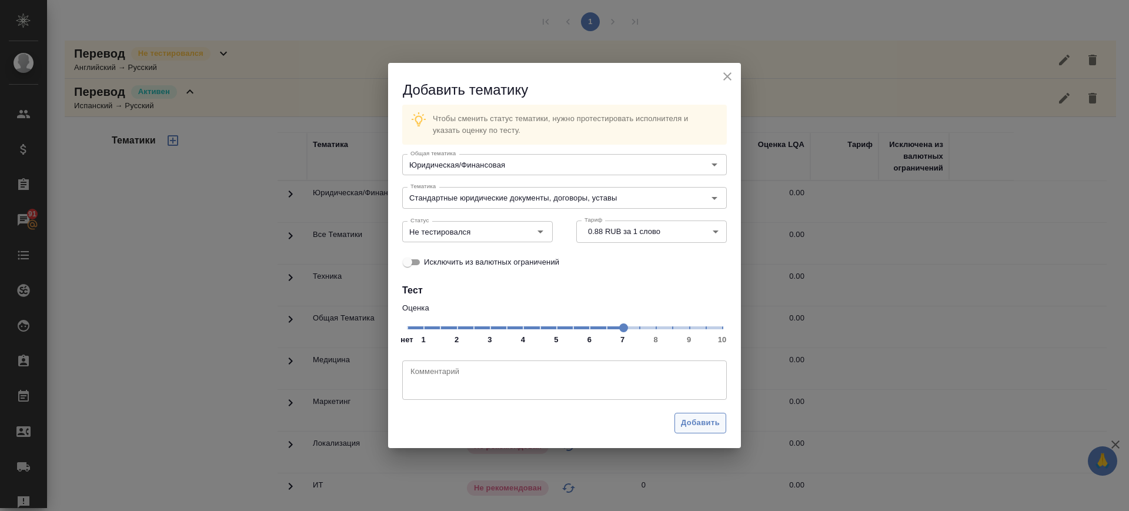
click at [715, 427] on span "Добавить" at bounding box center [700, 423] width 39 height 14
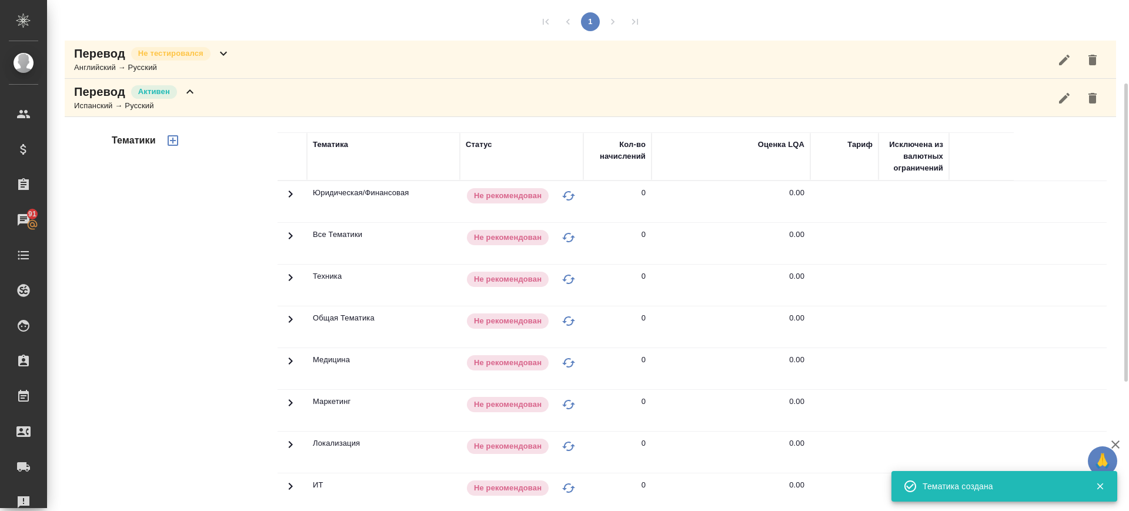
click at [223, 106] on div "Перевод Активен Испанский → Русский" at bounding box center [590, 98] width 1051 height 38
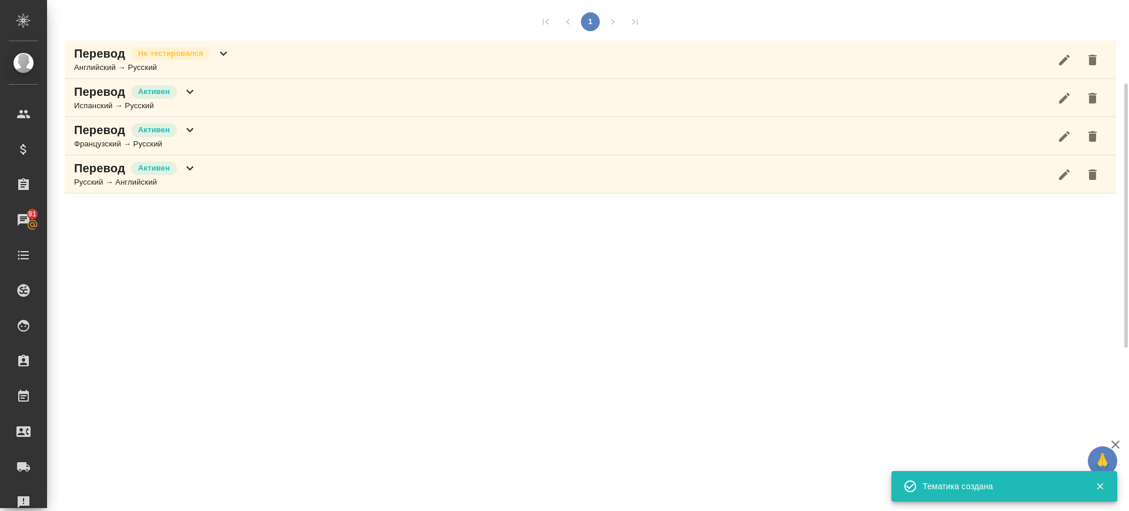
scroll to position [0, 0]
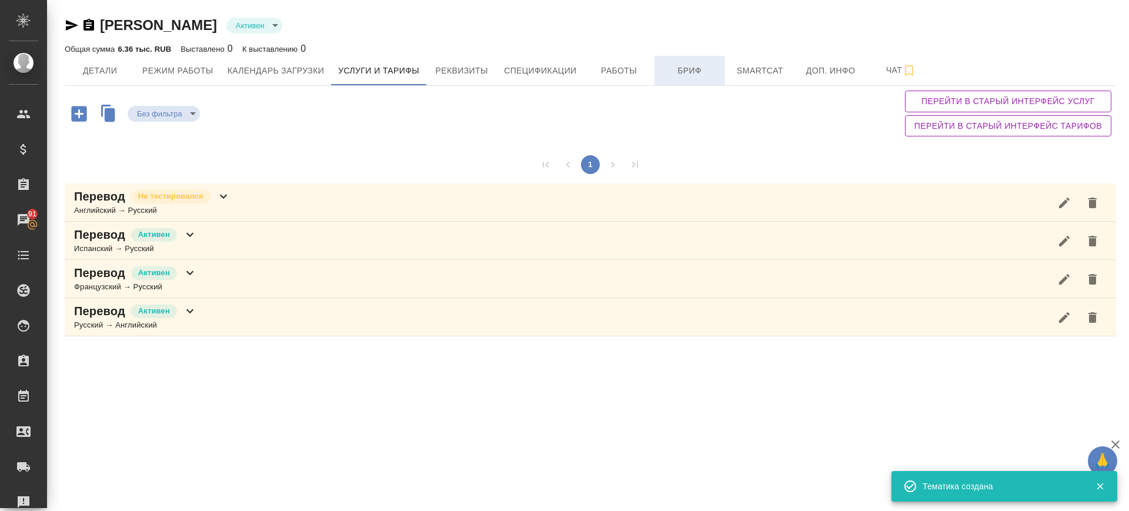
click at [680, 61] on button "Бриф" at bounding box center [689, 70] width 71 height 29
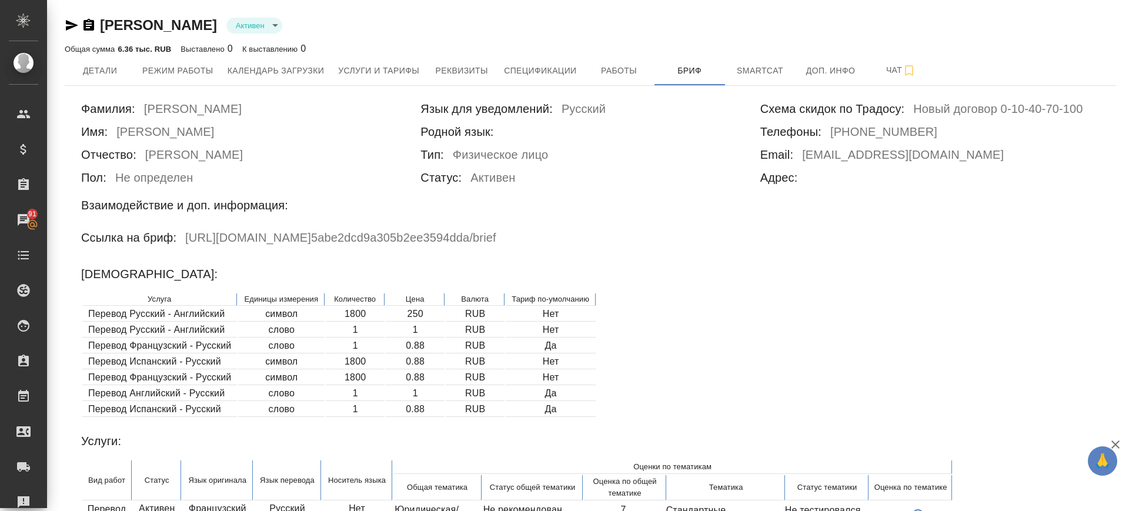
scroll to position [117, 0]
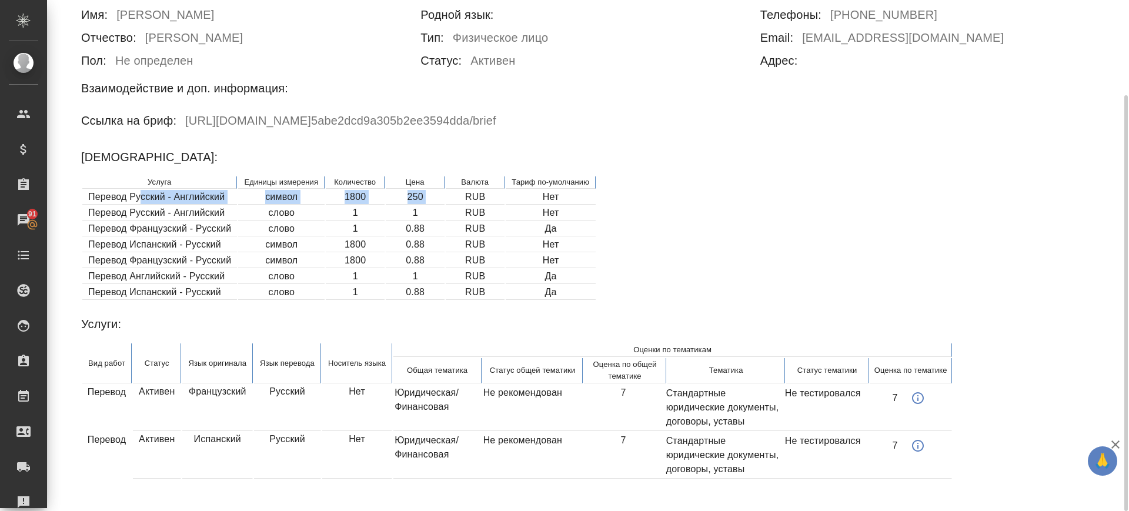
drag, startPoint x: 140, startPoint y: 201, endPoint x: 456, endPoint y: 198, distance: 315.1
click at [456, 198] on tr "Перевод Русский - Английский символ 1800 250 RUB Нет" at bounding box center [338, 197] width 513 height 15
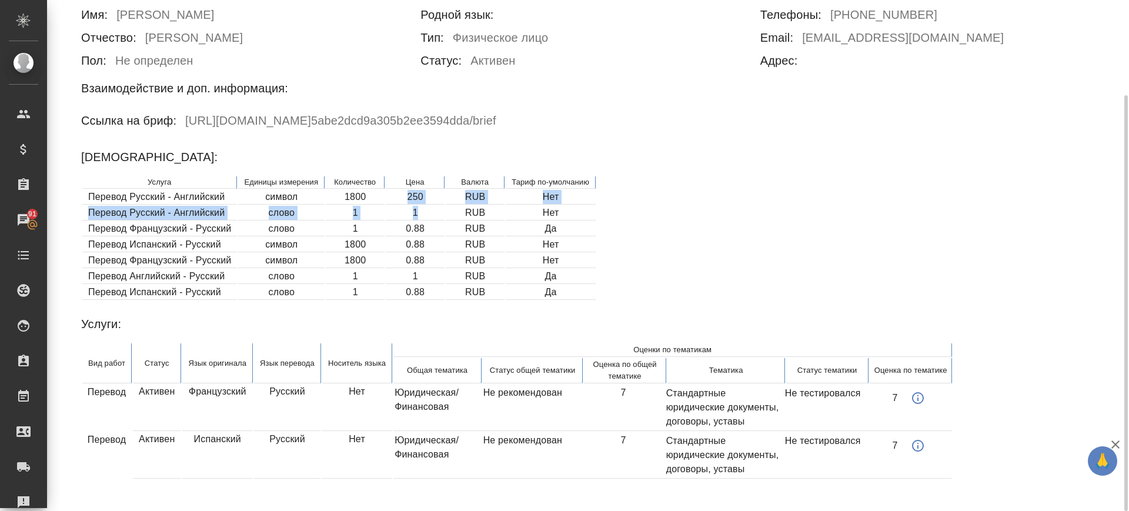
drag, startPoint x: 437, startPoint y: 206, endPoint x: 369, endPoint y: 202, distance: 68.3
click at [369, 202] on table "Услуга Единицы измерения Количество Цена Валюта Тариф по-умолчанию Перевод Русс…" at bounding box center [338, 238] width 515 height 126
click at [385, 211] on table "Услуга Единицы измерения Количество Цена Валюта Тариф по-умолчанию Перевод Русс…" at bounding box center [338, 238] width 515 height 126
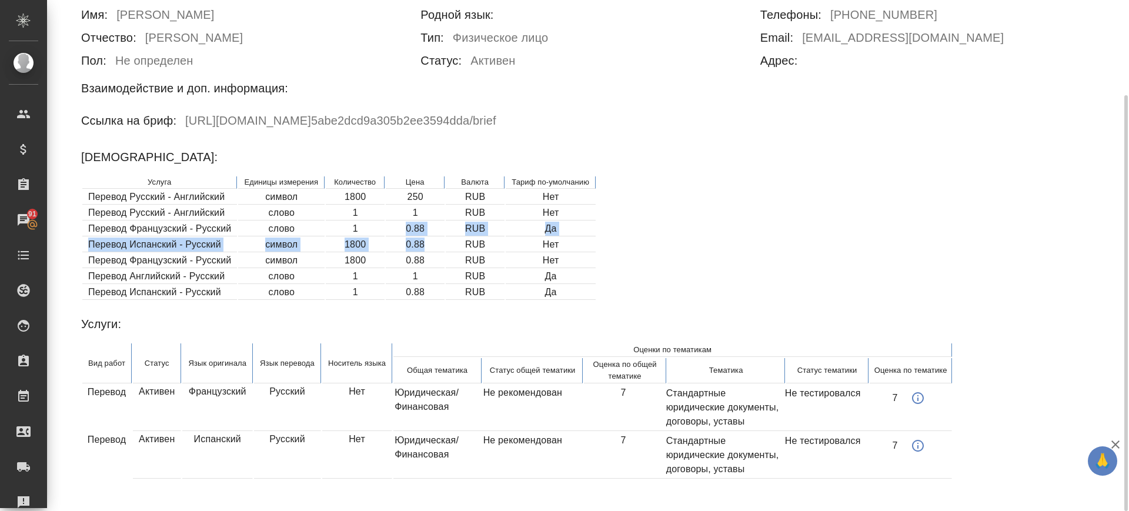
drag, startPoint x: 402, startPoint y: 234, endPoint x: 427, endPoint y: 249, distance: 29.0
click at [427, 249] on table "Услуга Единицы измерения Количество Цена Валюта Тариф по-умолчанию Перевод Русс…" at bounding box center [338, 238] width 515 height 126
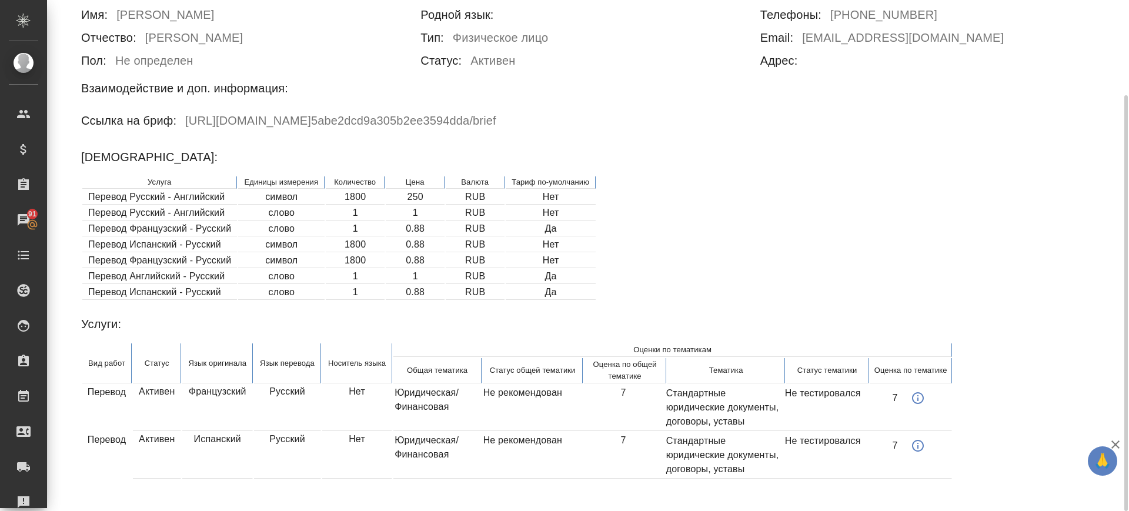
click at [183, 229] on td "Перевод Французский - Русский" at bounding box center [159, 229] width 155 height 15
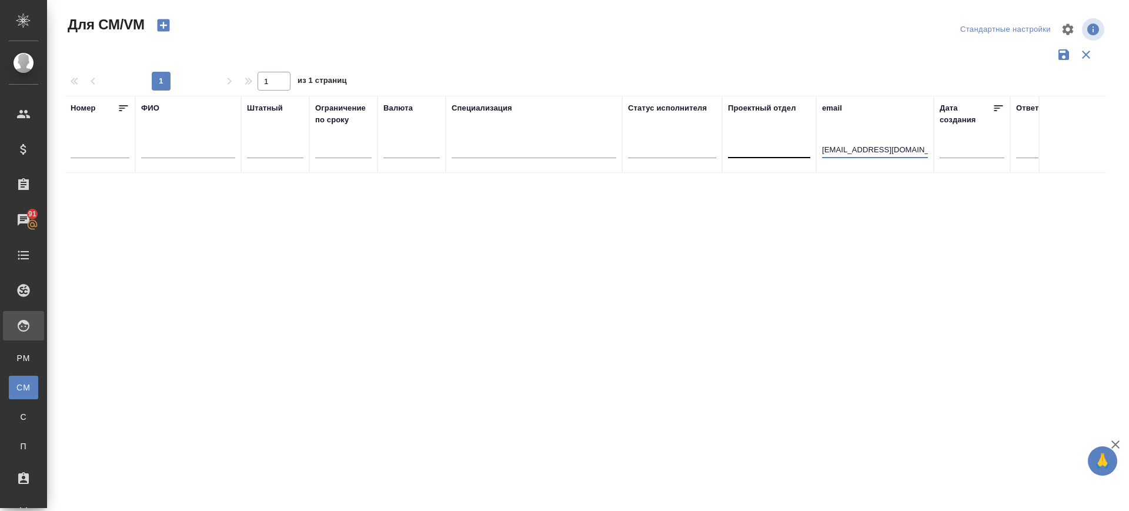
drag, startPoint x: 916, startPoint y: 151, endPoint x: 798, endPoint y: 152, distance: 118.7
click at [798, 152] on tr "Номер ФИО Штатный Ограничение по сроку Валюта Специализация Статус исполнителя …" at bounding box center [693, 134] width 1256 height 77
paste input "[EMAIL_ADDRESS][DOMAIN_NAME]"
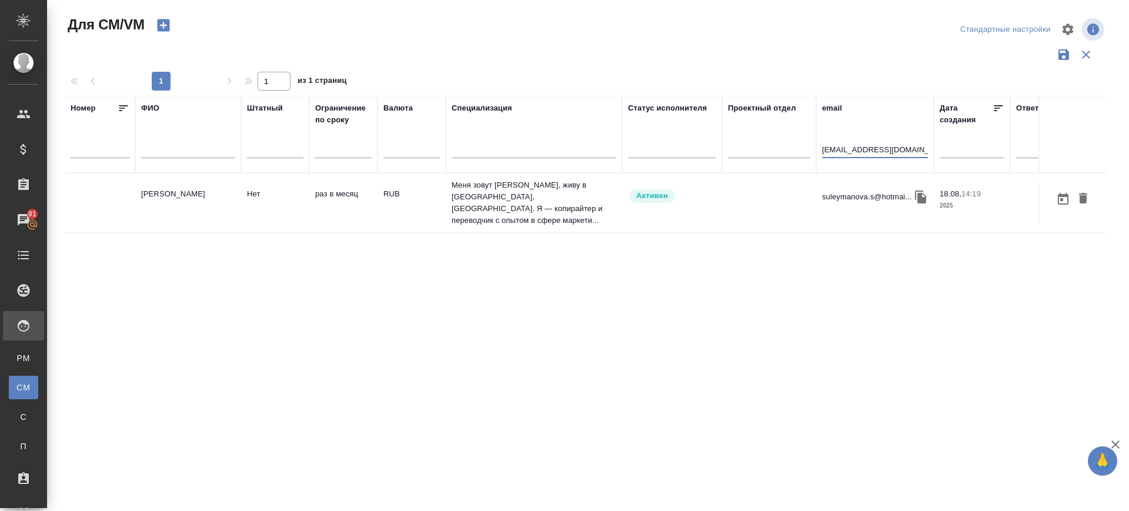
type input "[EMAIL_ADDRESS][DOMAIN_NAME]"
click at [192, 182] on td "[PERSON_NAME]" at bounding box center [188, 202] width 106 height 41
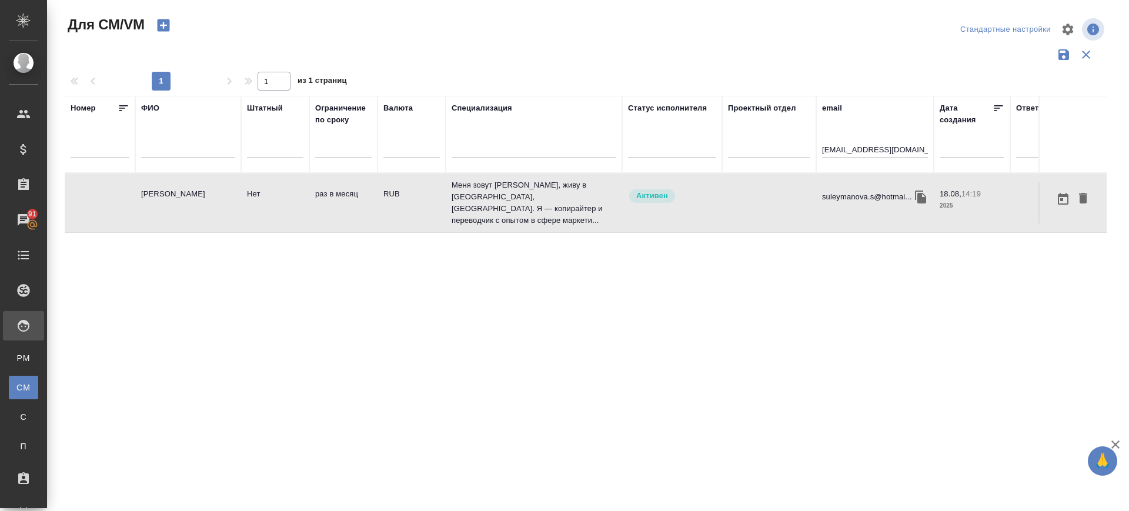
click at [192, 182] on td "[PERSON_NAME]" at bounding box center [188, 202] width 106 height 41
click at [905, 153] on input "suleymanova.s@hotmail.com" at bounding box center [875, 150] width 106 height 15
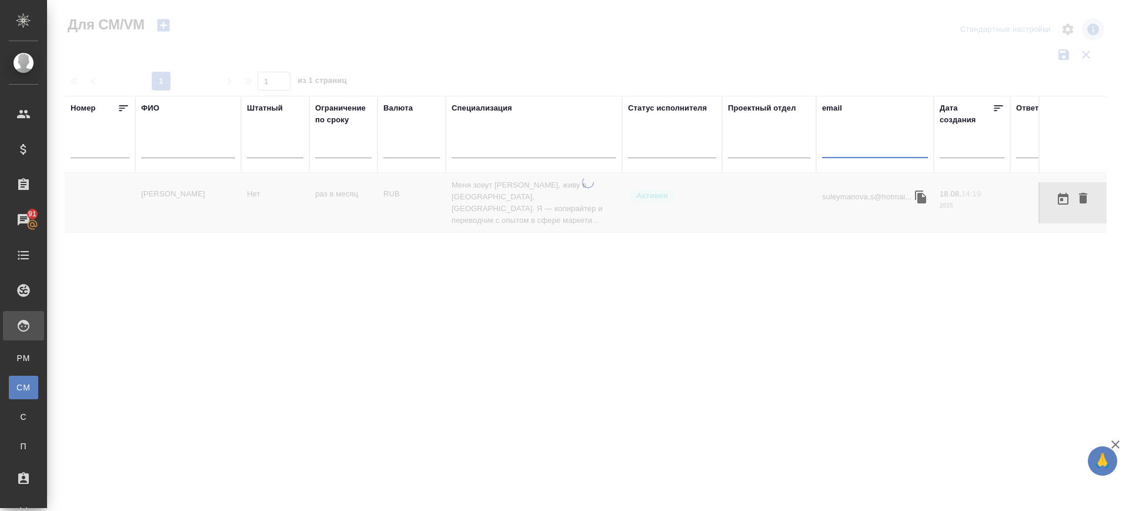
click at [181, 152] on input "text" at bounding box center [188, 150] width 94 height 15
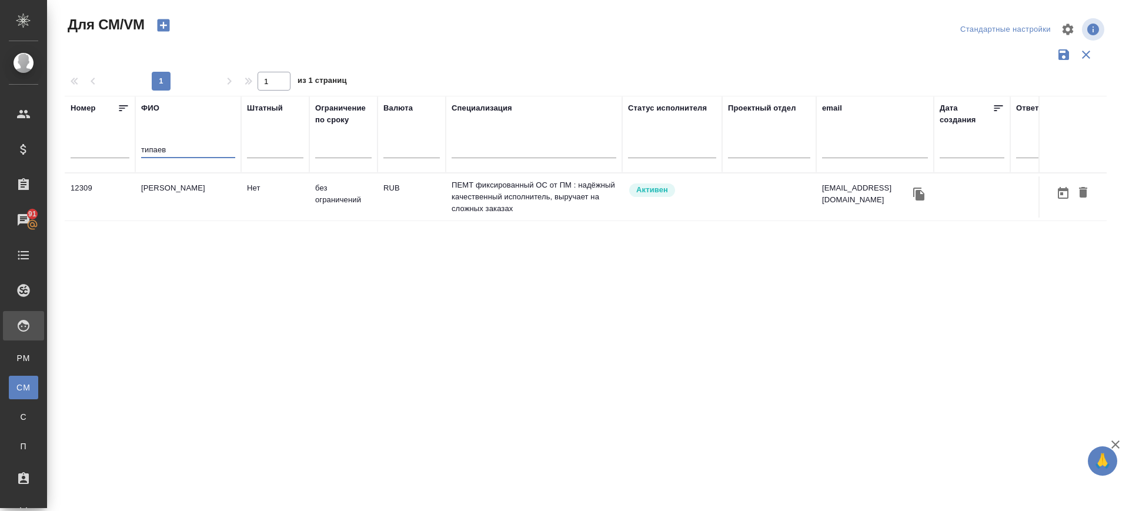
type input "типаев"
click at [191, 188] on td "Типаев [PERSON_NAME]" at bounding box center [188, 196] width 106 height 41
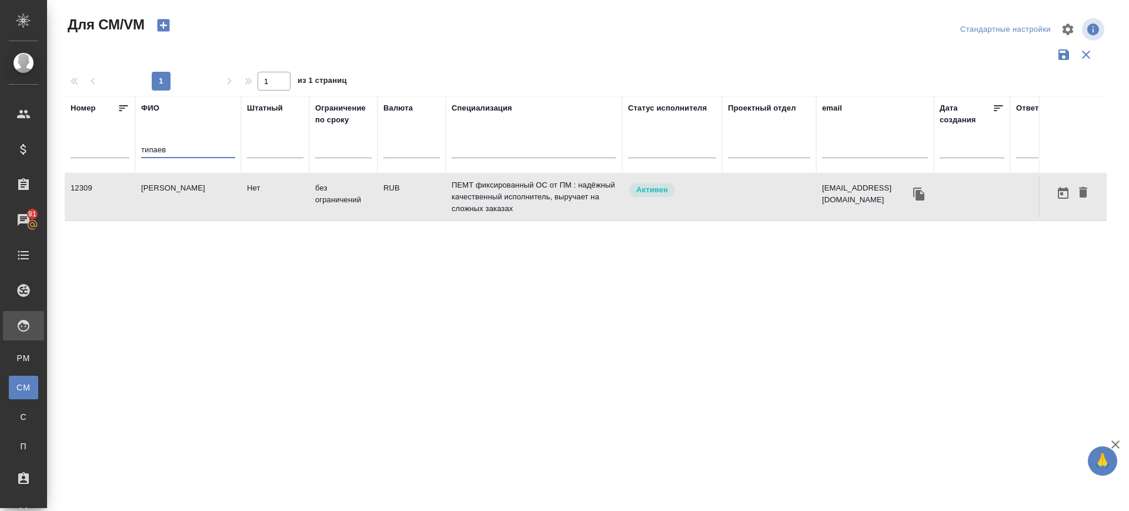
drag, startPoint x: 193, startPoint y: 153, endPoint x: 79, endPoint y: 146, distance: 114.2
click at [79, 146] on tr "Номер ФИО типаев Штатный Ограничение по сроку Валюта Специализация Статус испол…" at bounding box center [693, 134] width 1256 height 77
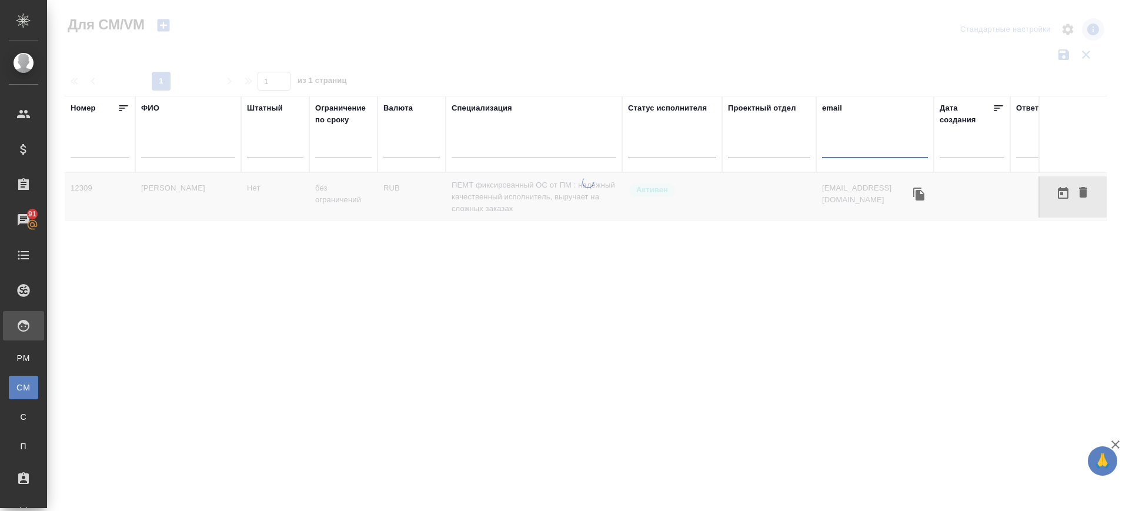
click at [832, 150] on input "text" at bounding box center [875, 150] width 106 height 15
paste input "ebulashov@list.ru"
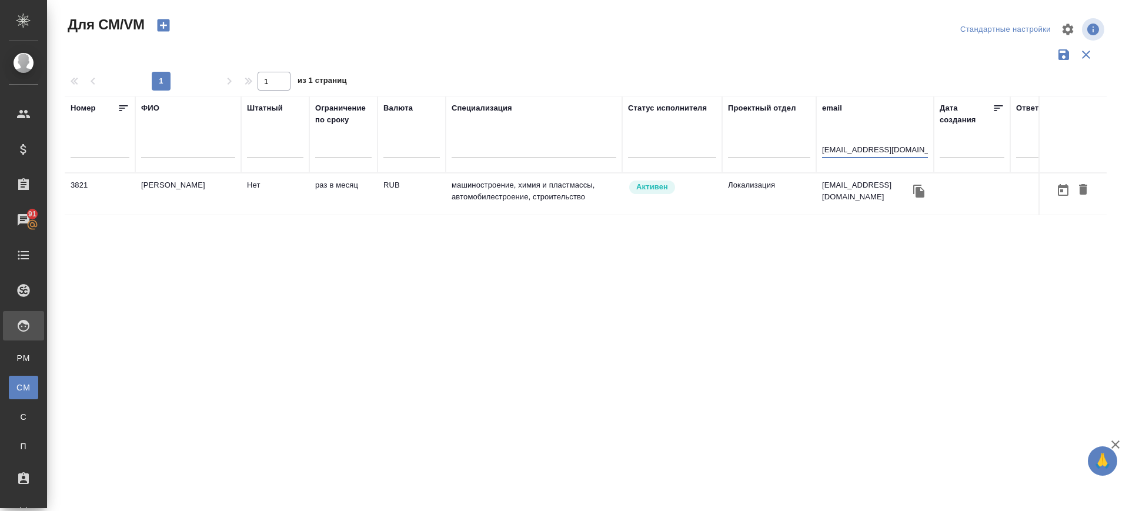
click at [183, 185] on td "Булашов Эдуард Александрович" at bounding box center [188, 193] width 106 height 41
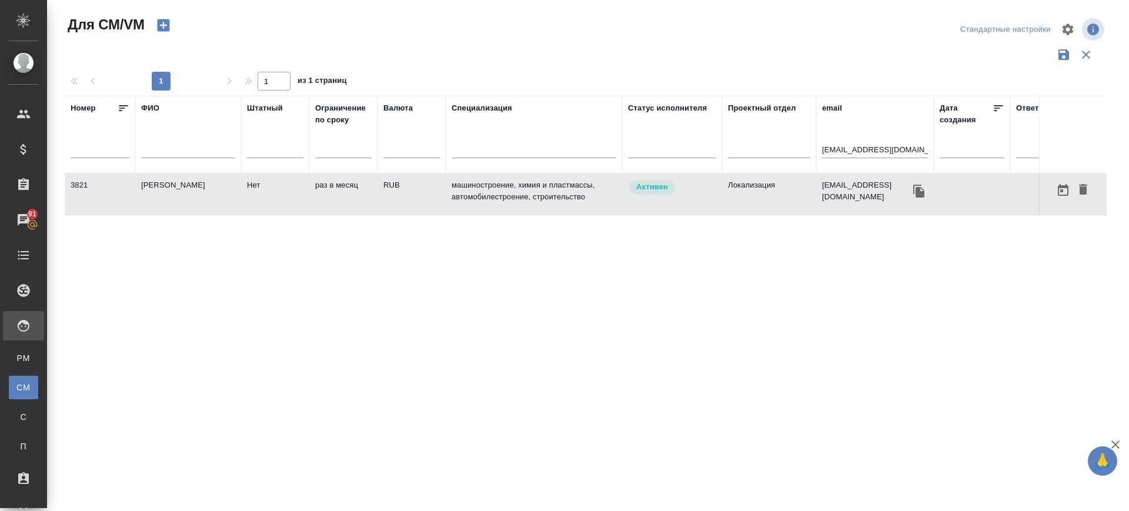
click at [183, 185] on td "Булашов Эдуард Александрович" at bounding box center [188, 193] width 106 height 41
drag, startPoint x: 889, startPoint y: 155, endPoint x: 760, endPoint y: 159, distance: 129.4
click at [760, 159] on tr "Номер ФИО Штатный Ограничение по сроку Валюта Специализация Статус исполнителя …" at bounding box center [693, 134] width 1256 height 77
paste input "agalakovamariia@gmail.com"
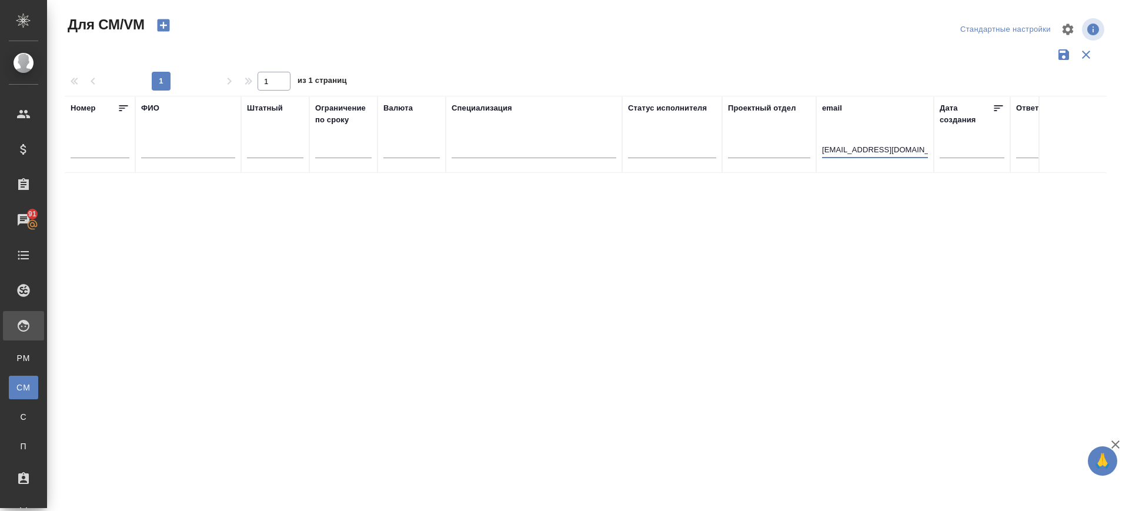
type input "agalakovamariia@gmail.com"
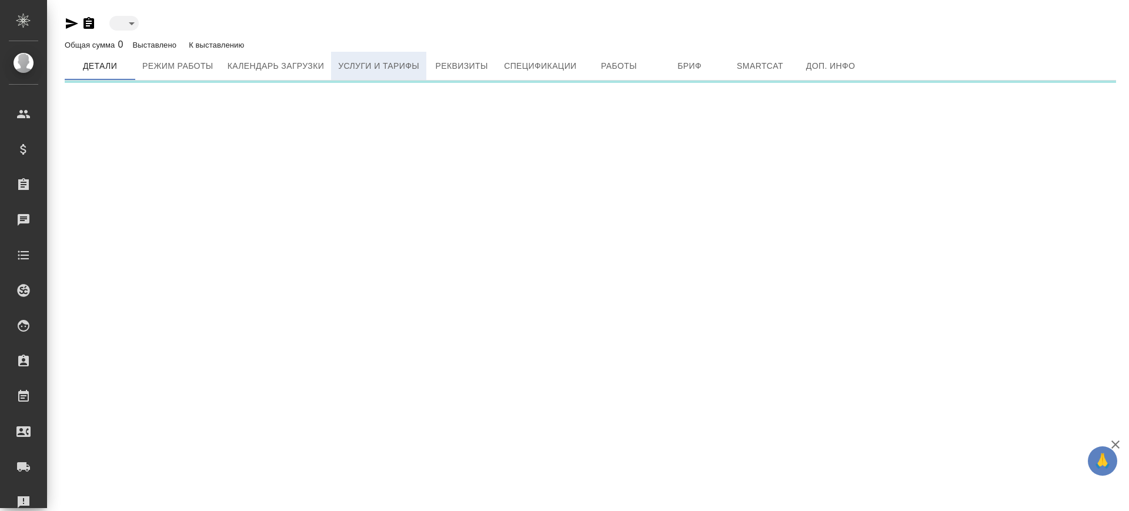
type input "active"
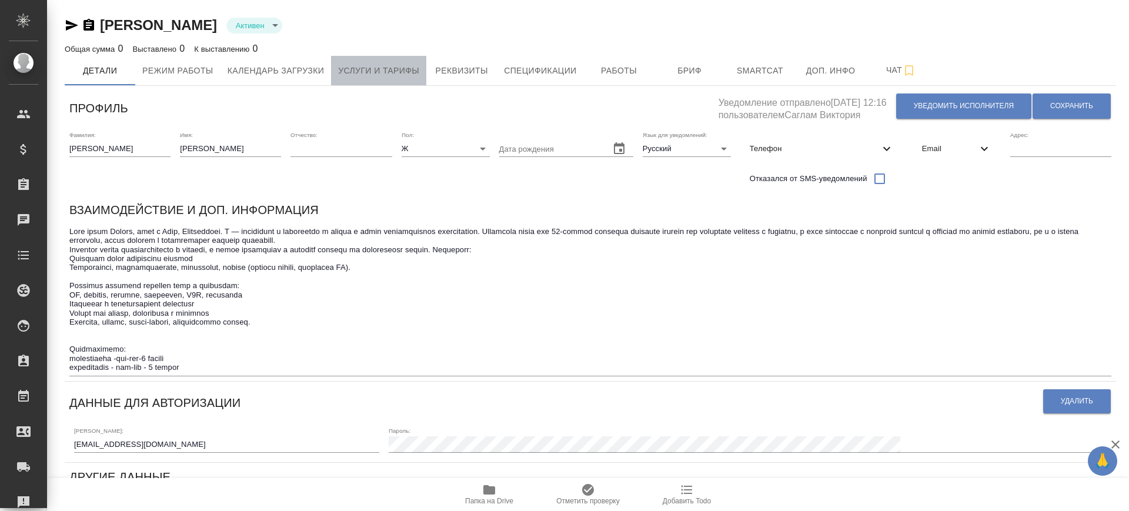
click at [399, 66] on span "Услуги и тарифы" at bounding box center [378, 70] width 81 height 15
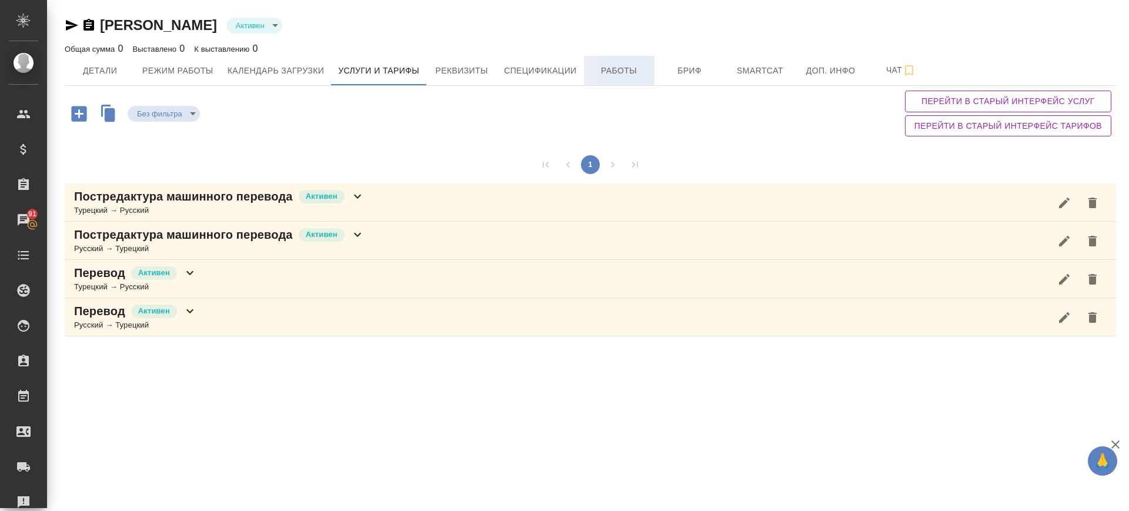
click at [624, 63] on span "Работы" at bounding box center [619, 70] width 56 height 15
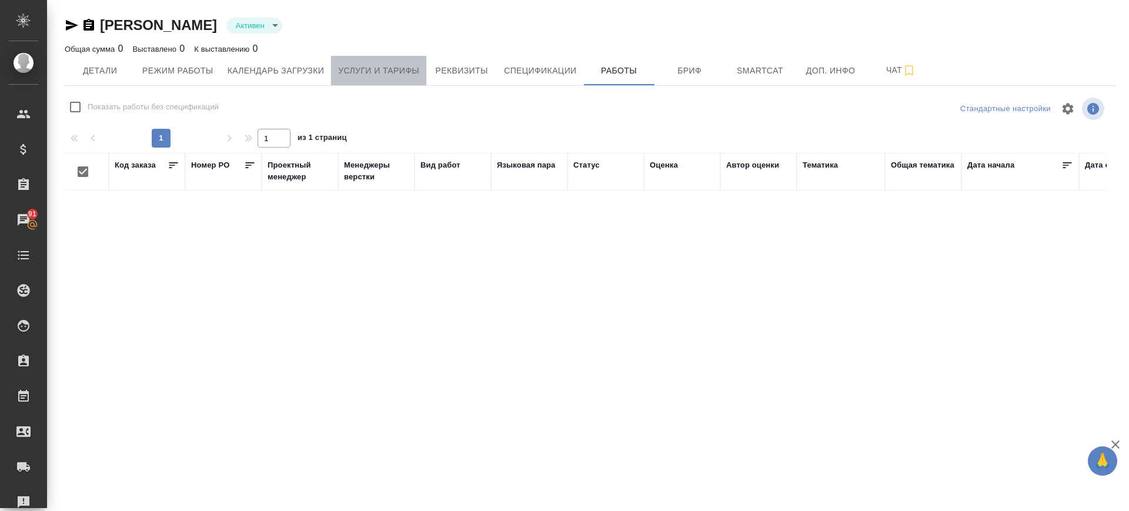
click at [399, 66] on span "Услуги и тарифы" at bounding box center [378, 70] width 81 height 15
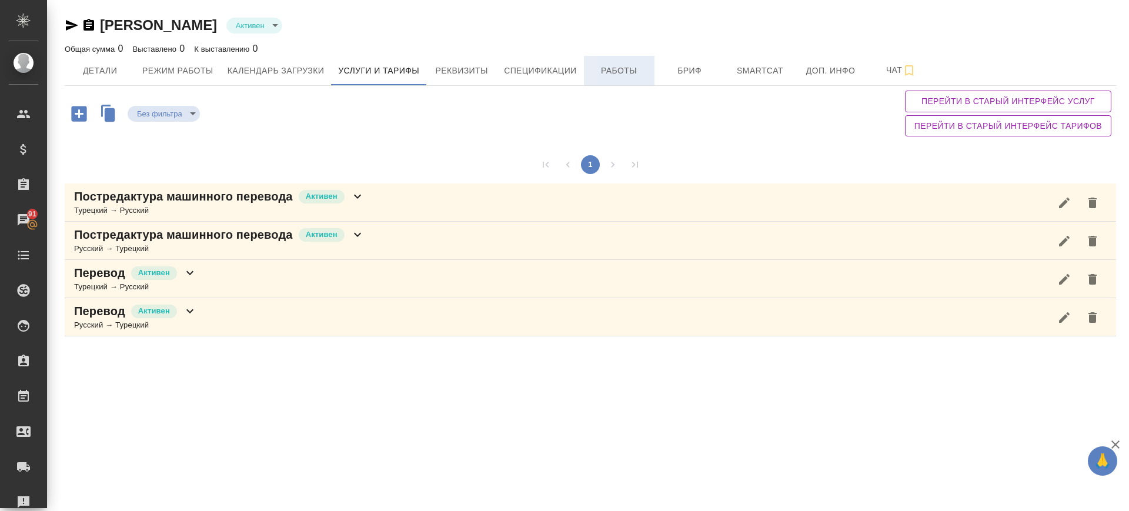
click at [644, 72] on span "Работы" at bounding box center [619, 70] width 56 height 15
click at [690, 72] on span "Бриф" at bounding box center [689, 70] width 56 height 15
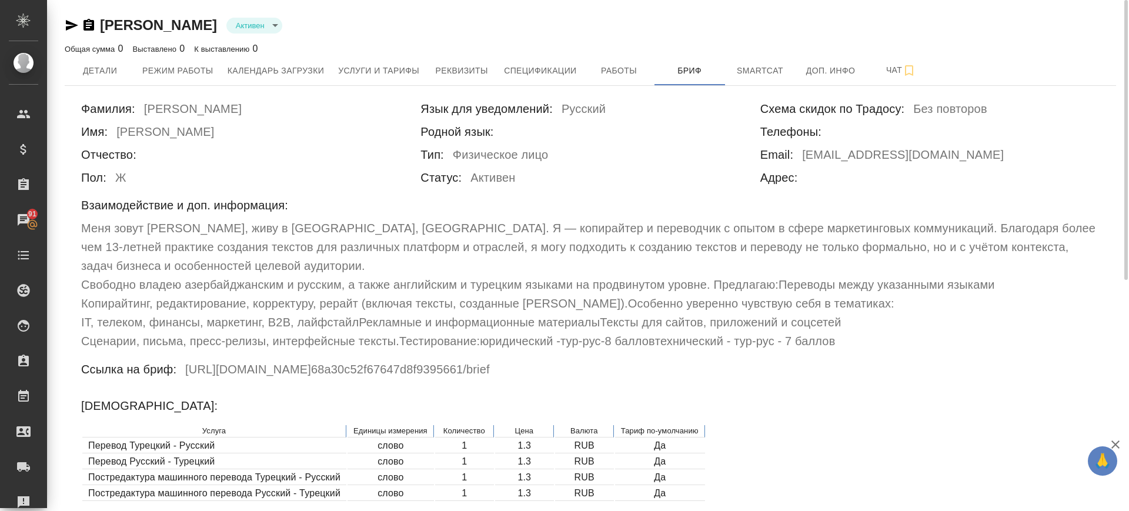
drag, startPoint x: 65, startPoint y: 28, endPoint x: 81, endPoint y: 37, distance: 17.9
click at [65, 28] on icon "button" at bounding box center [72, 25] width 14 height 14
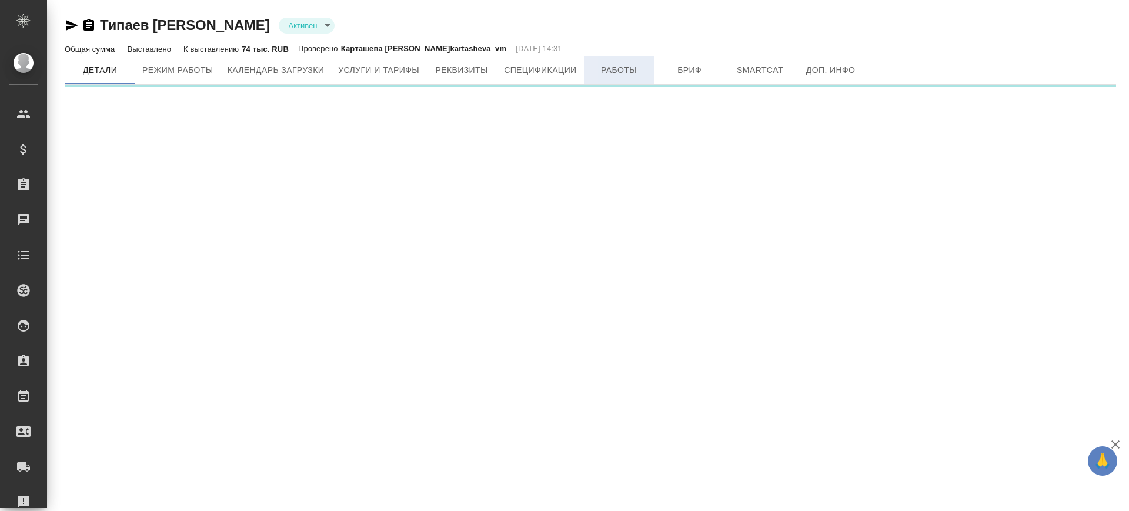
click at [622, 69] on span "Работы" at bounding box center [619, 70] width 56 height 15
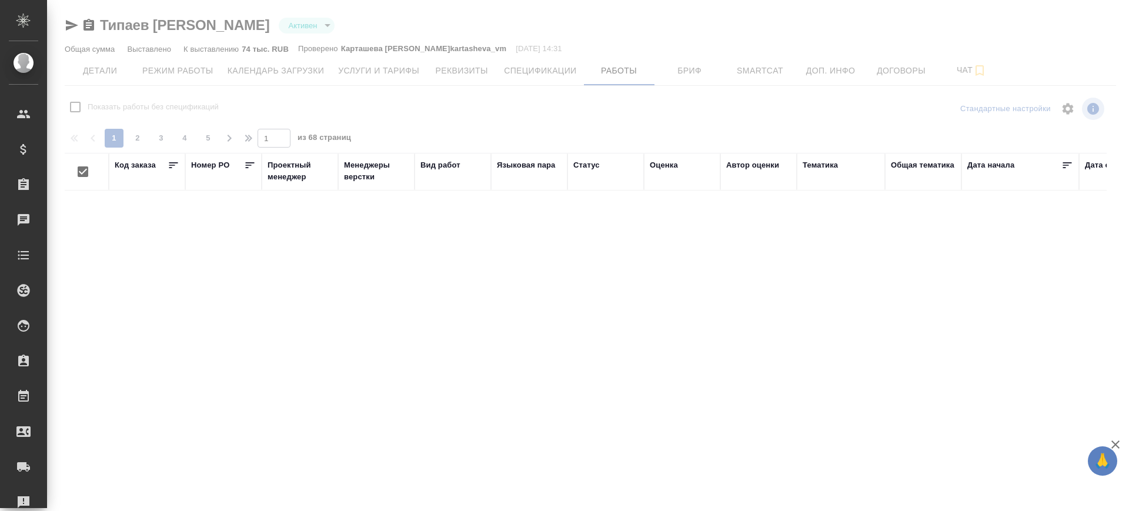
checkbox input "false"
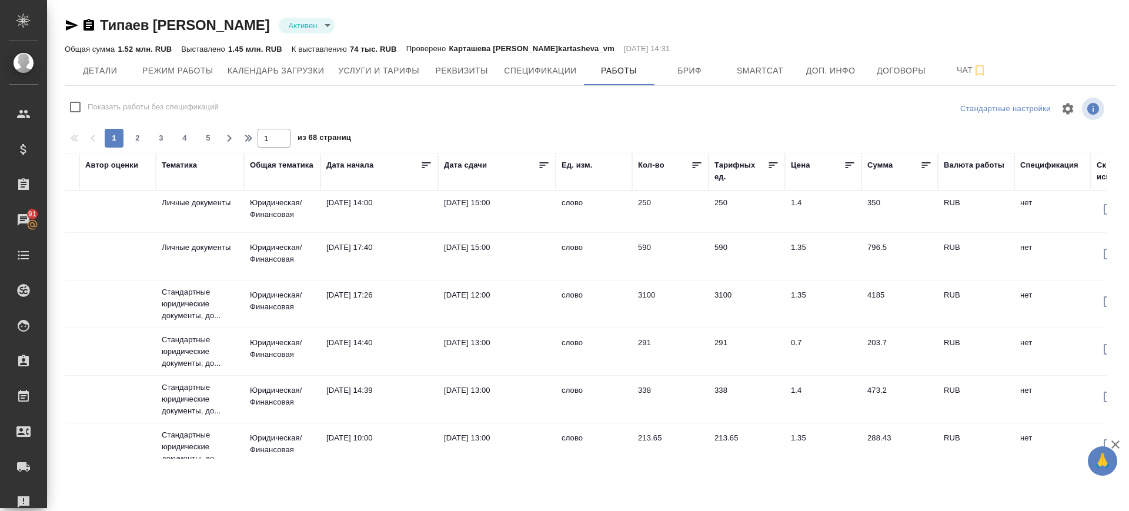
scroll to position [0, 713]
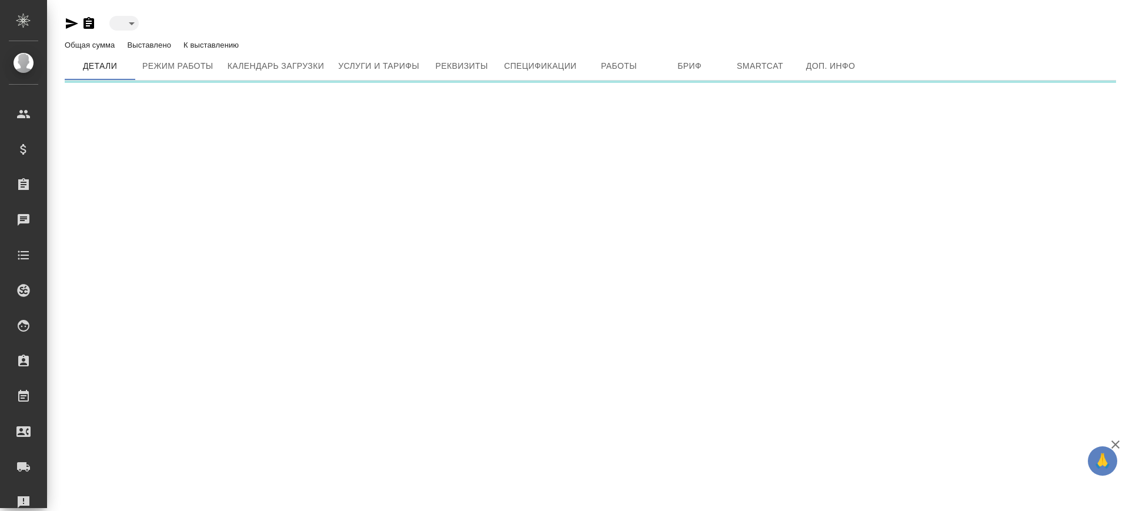
type input "active"
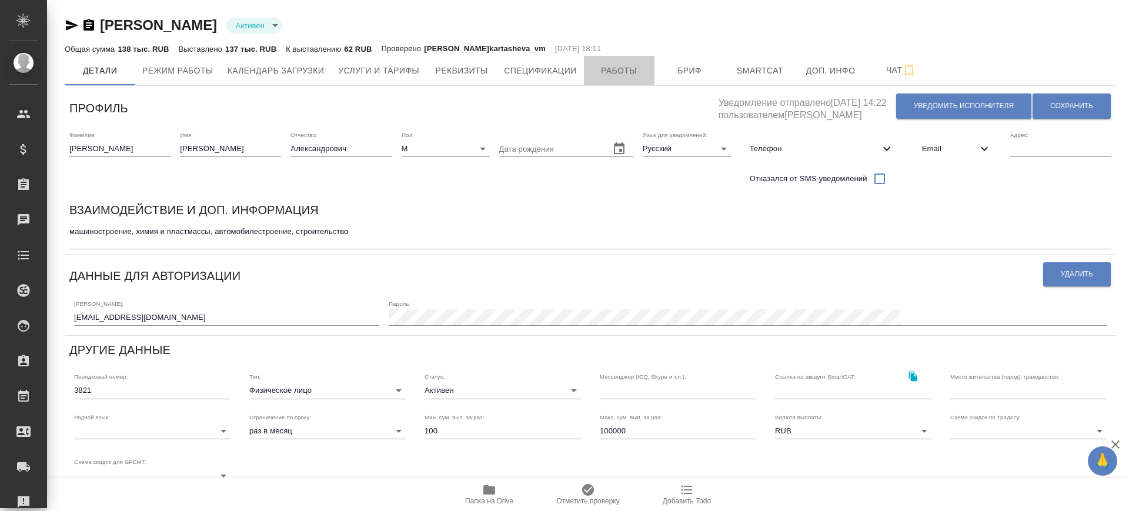
click at [614, 59] on button "Работы" at bounding box center [619, 70] width 71 height 29
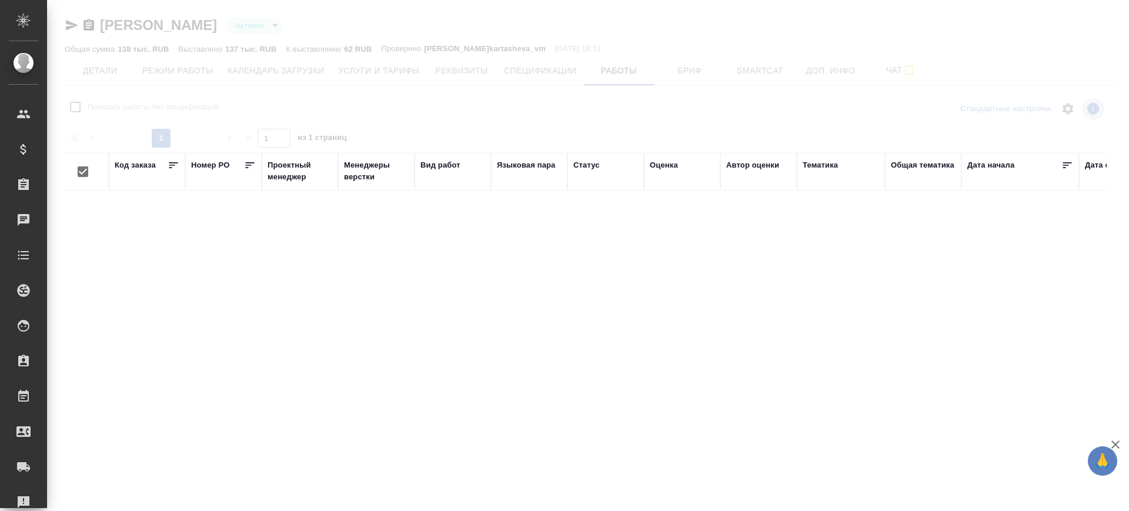
checkbox input "false"
